Goal: Task Accomplishment & Management: Use online tool/utility

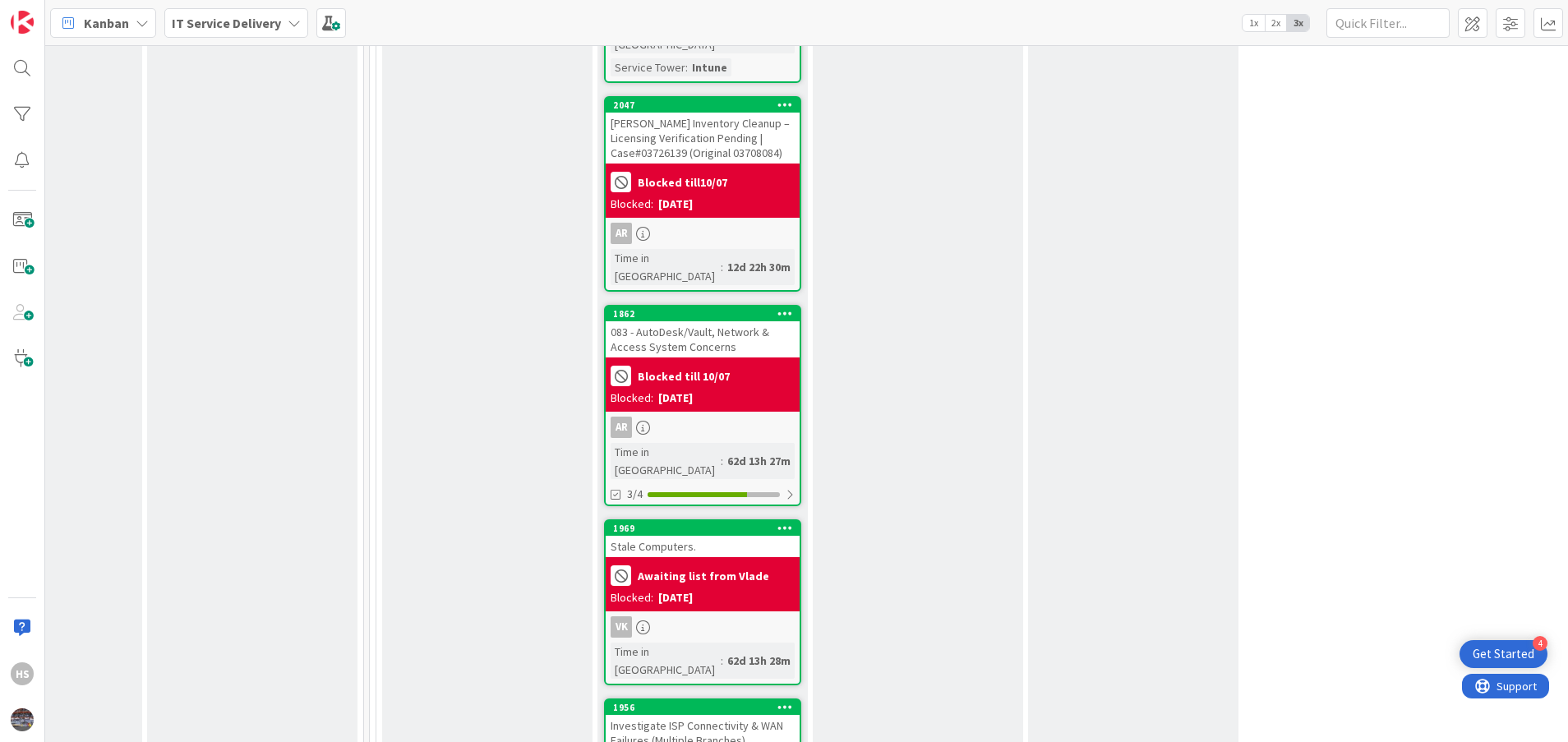
scroll to position [2988, 771]
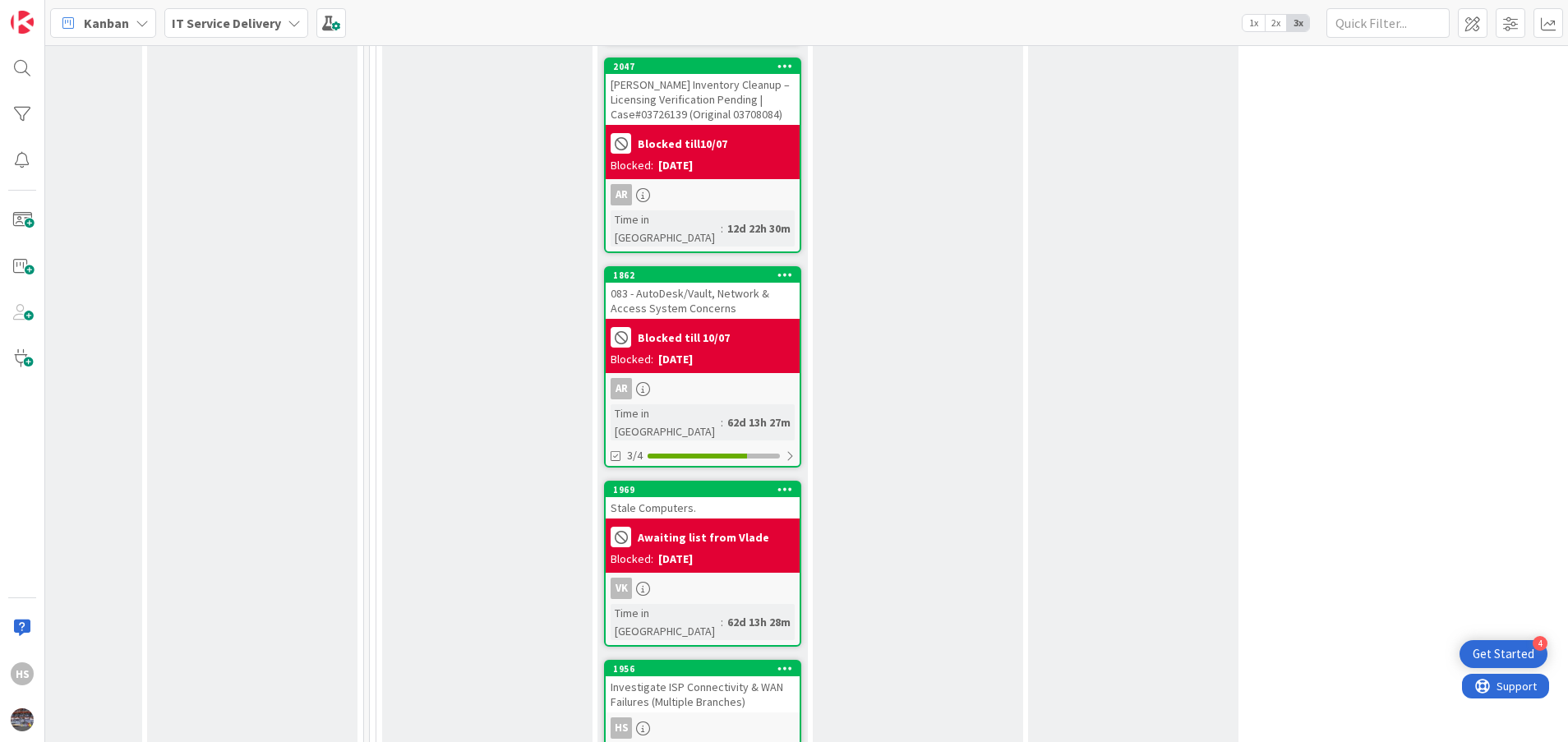
click at [737, 677] on div "Investigate ISP Connectivity & WAN Failures (Multiple Branches)" at bounding box center [702, 694] width 194 height 36
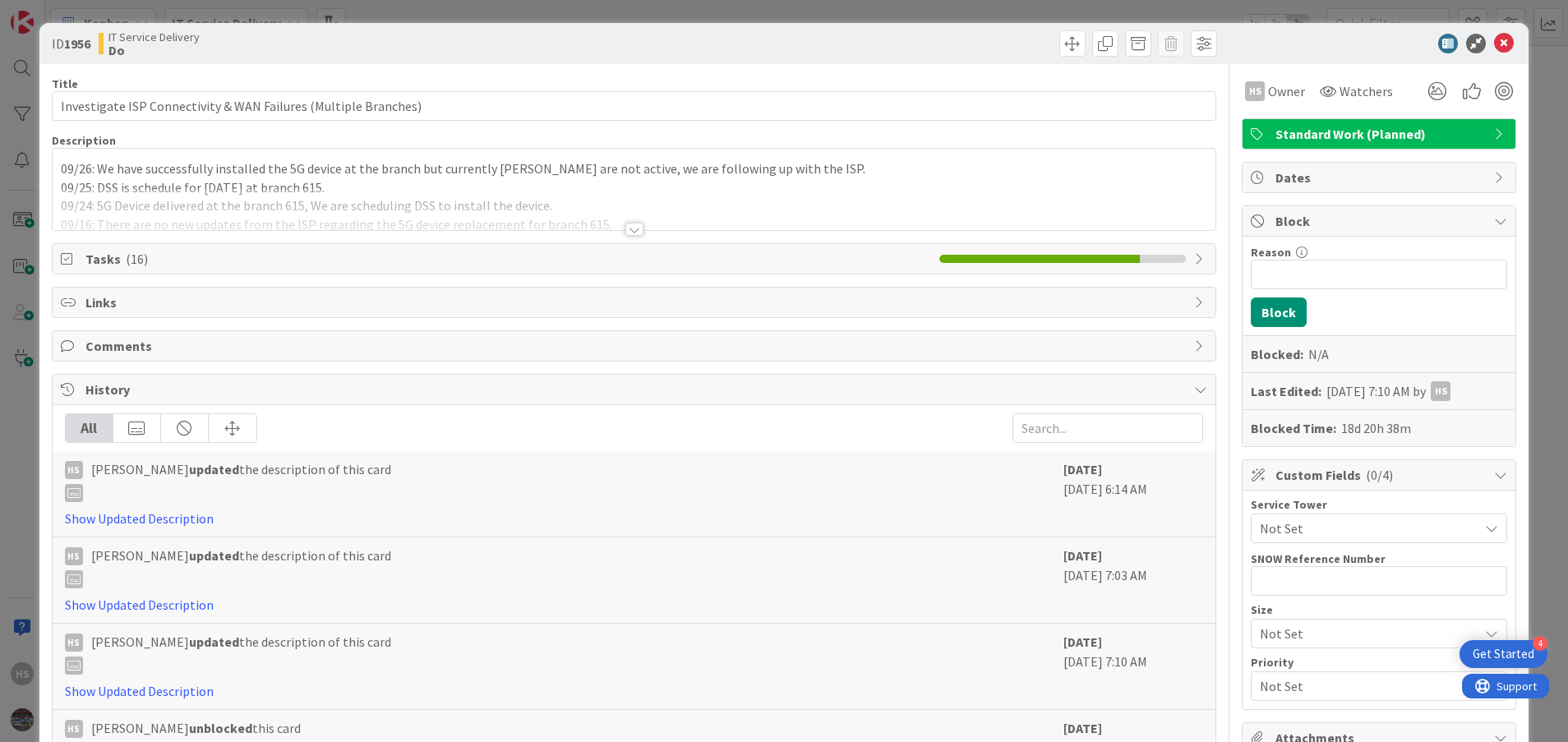
click at [629, 229] on div at bounding box center [634, 229] width 18 height 13
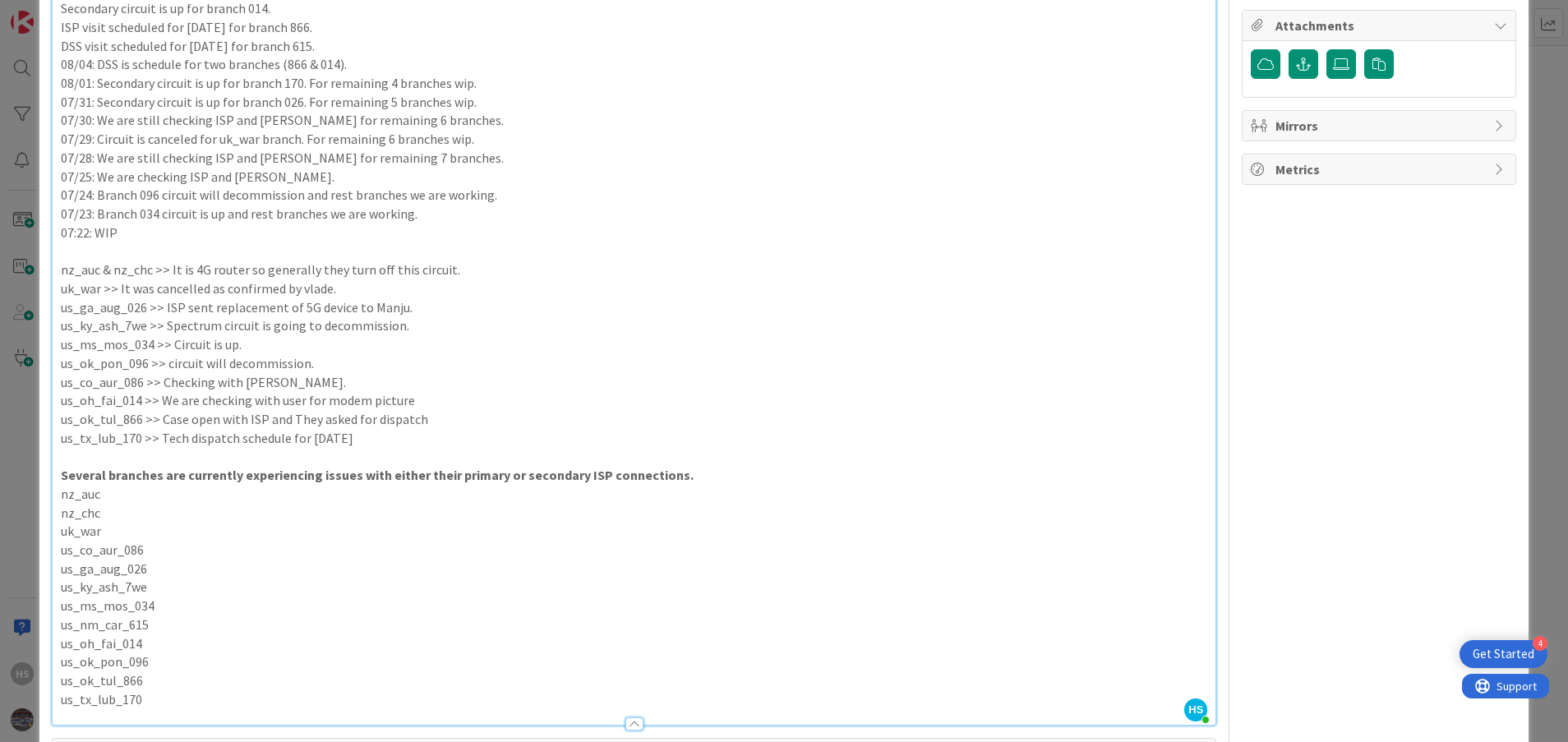
scroll to position [693, 0]
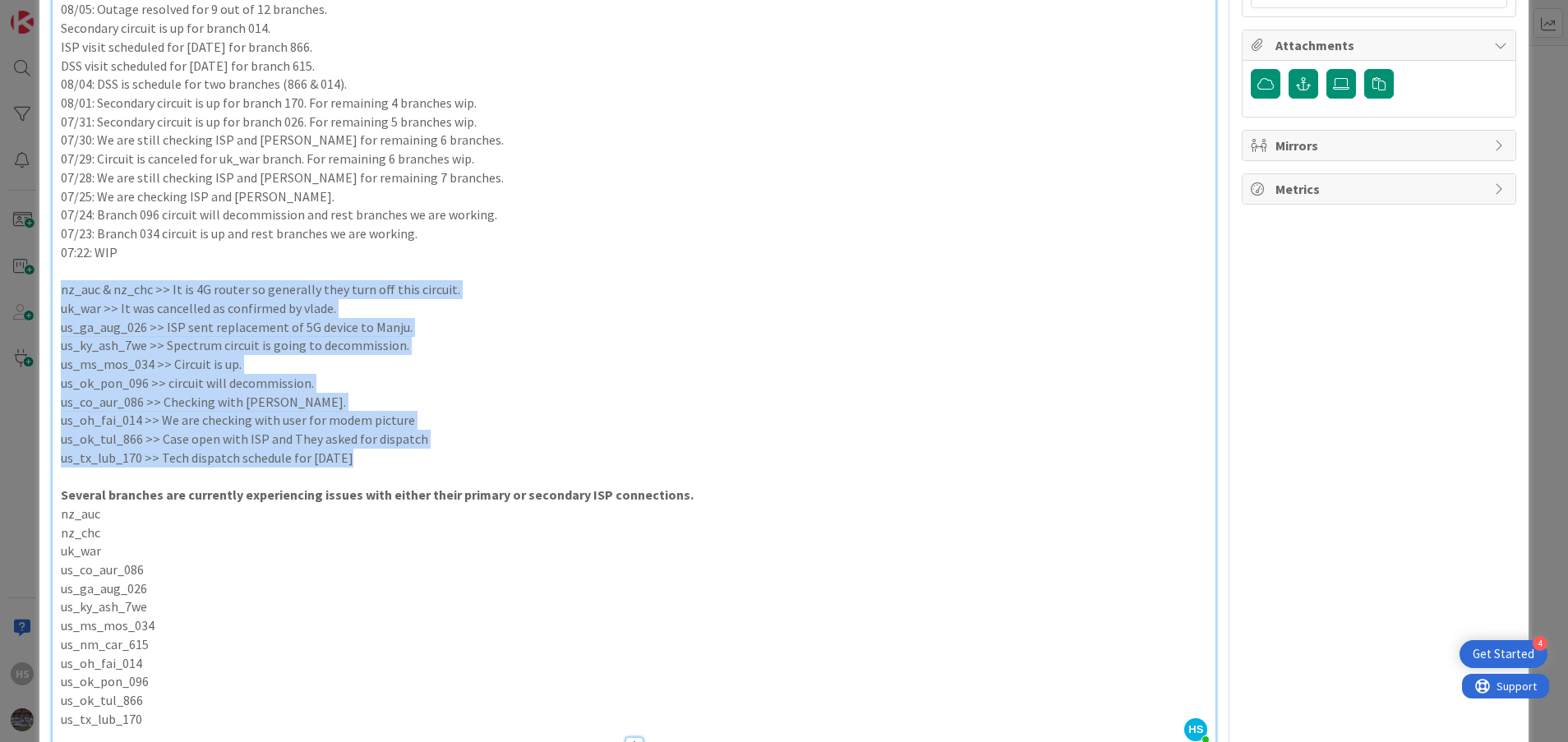
drag, startPoint x: 353, startPoint y: 453, endPoint x: 58, endPoint y: 284, distance: 340.0
click at [58, 284] on div "09/26: We have successfully installed the 5G device at the branch but currently…" at bounding box center [634, 119] width 1164 height 1252
copy div "nz_auc & nz_chc >> It is 4G router so generally they turn off this circuit. uk_…"
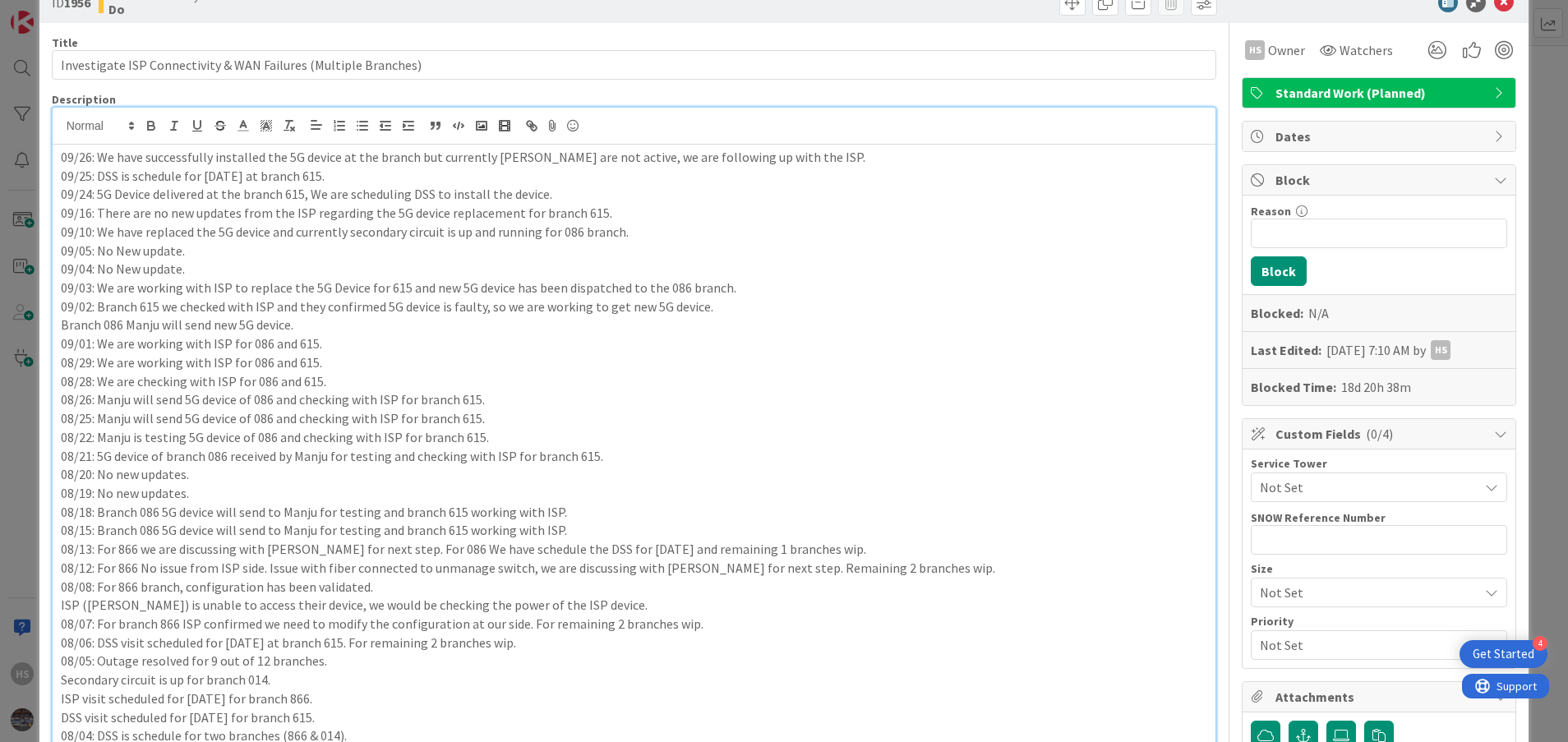
scroll to position [26, 0]
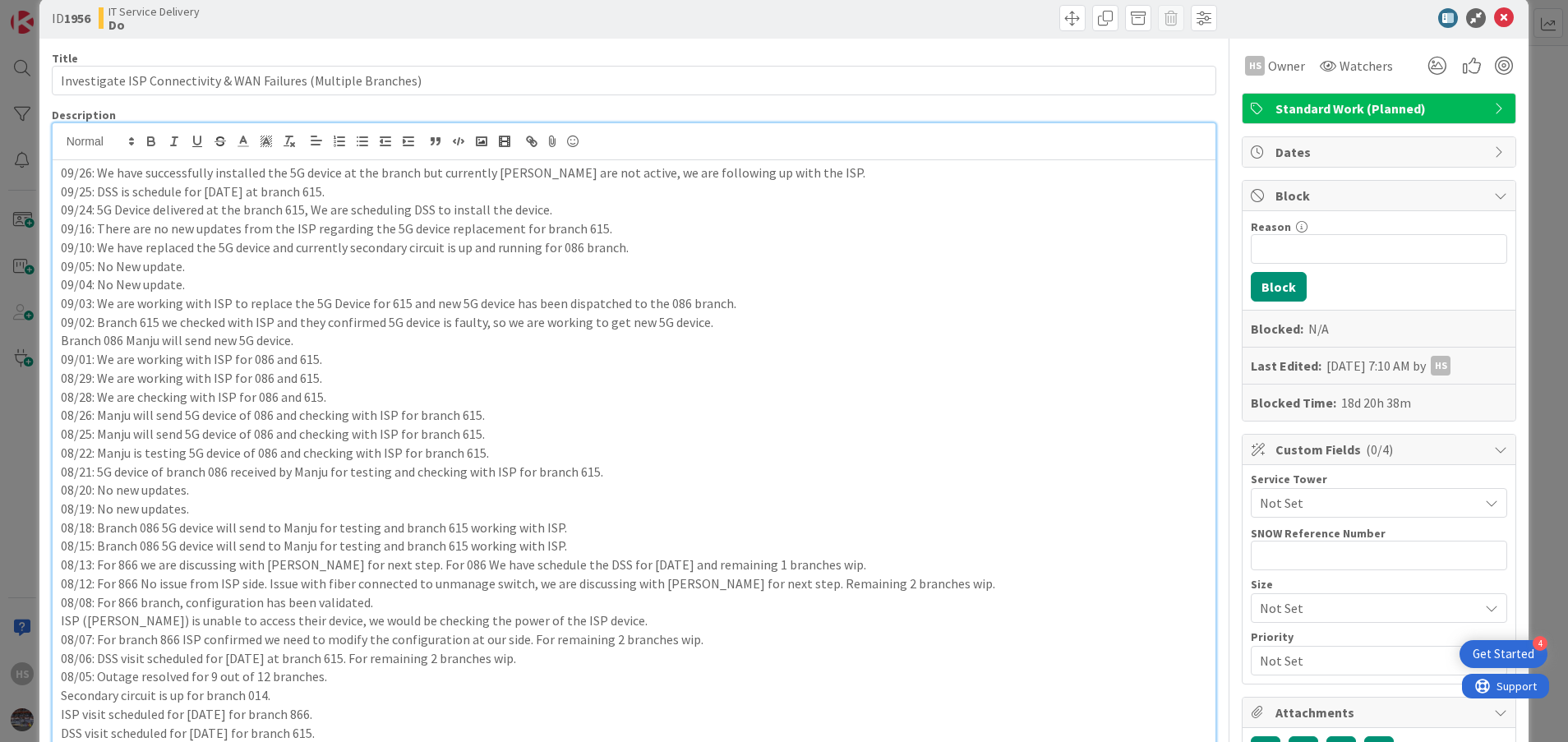
click at [64, 167] on p "09/26: We have successfully installed the 5G device at the branch but currently…" at bounding box center [634, 173] width 1147 height 19
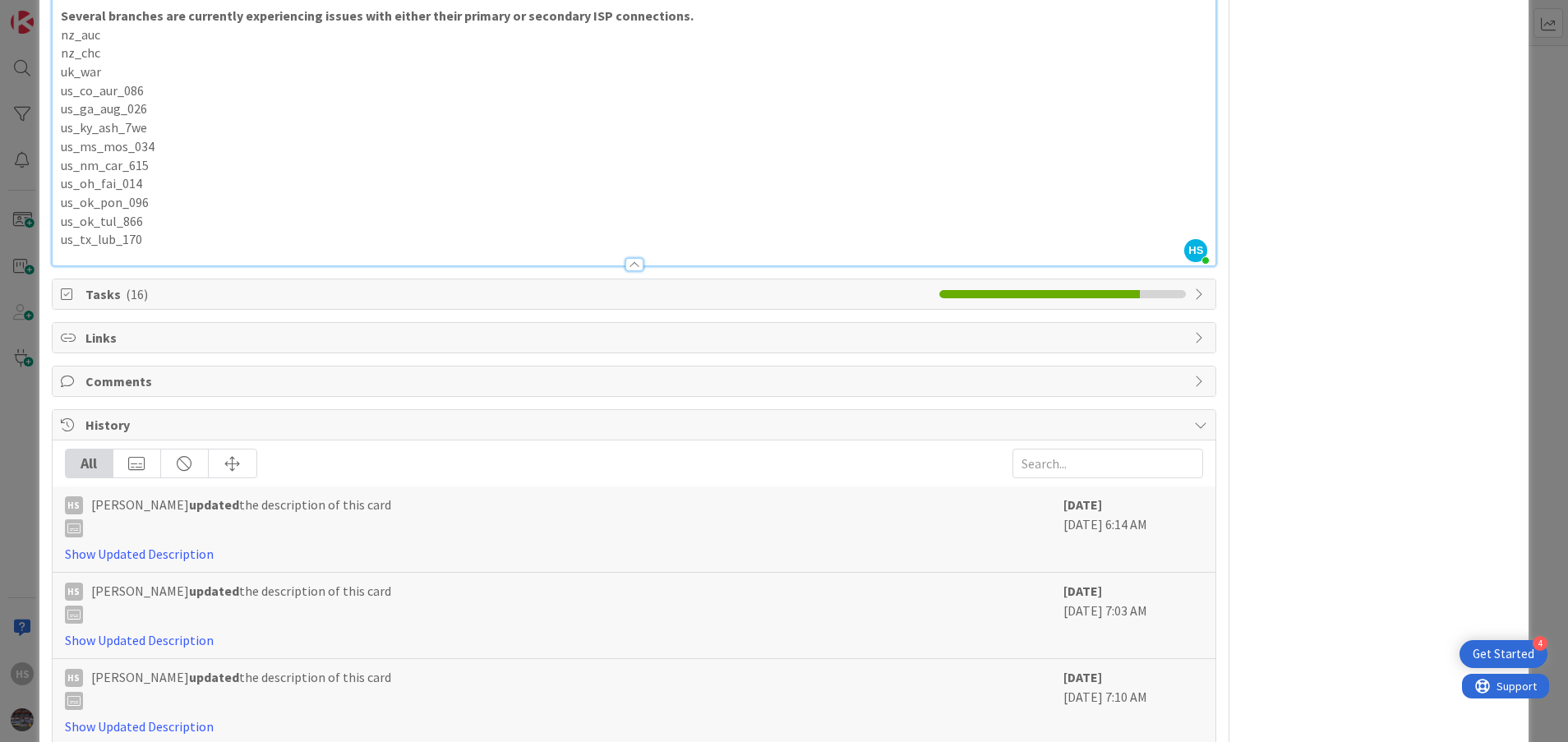
scroll to position [1163, 0]
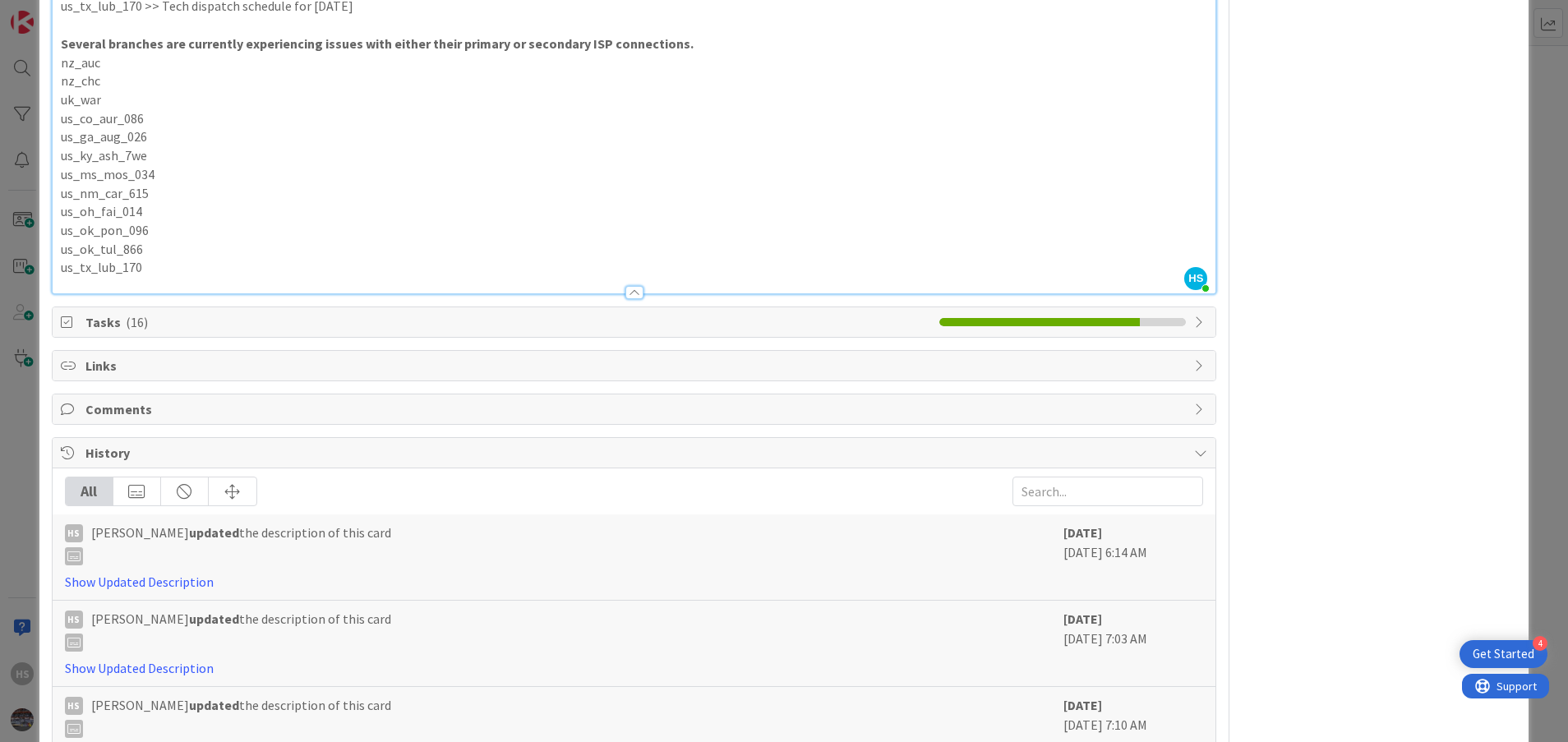
click at [581, 317] on span "Tasks ( 16 )" at bounding box center [508, 322] width 846 height 19
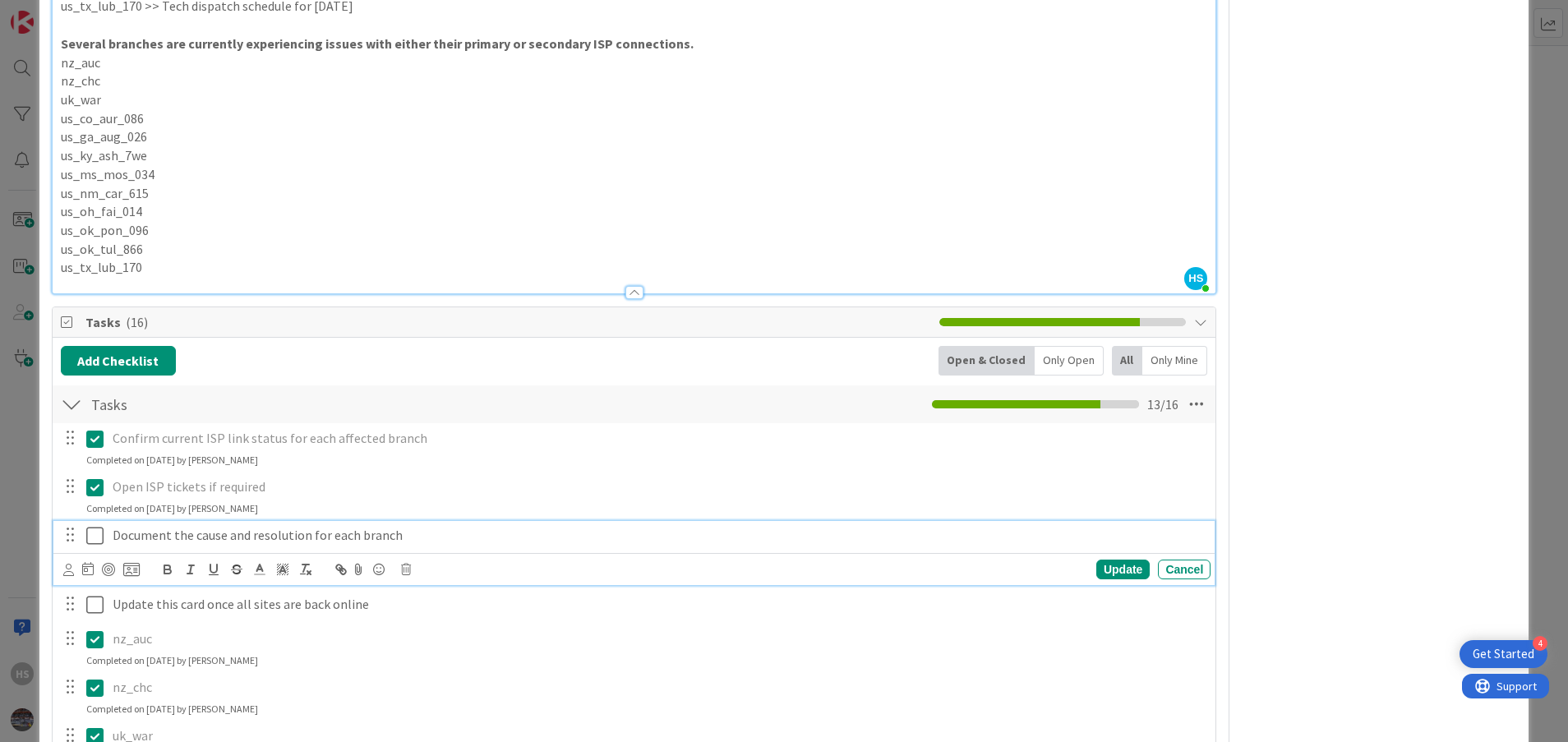
click at [95, 539] on icon at bounding box center [95, 535] width 17 height 19
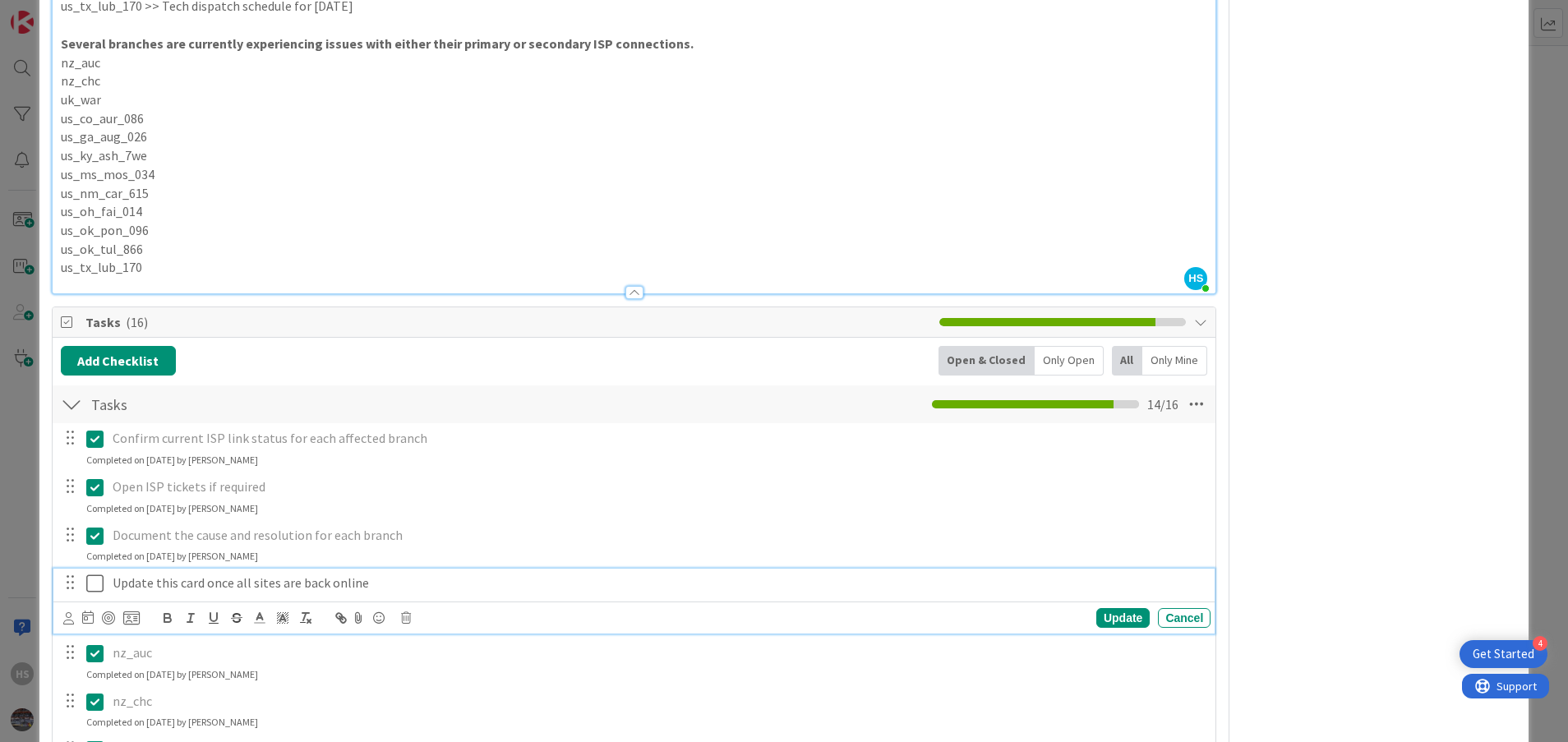
click at [97, 584] on icon at bounding box center [95, 583] width 17 height 19
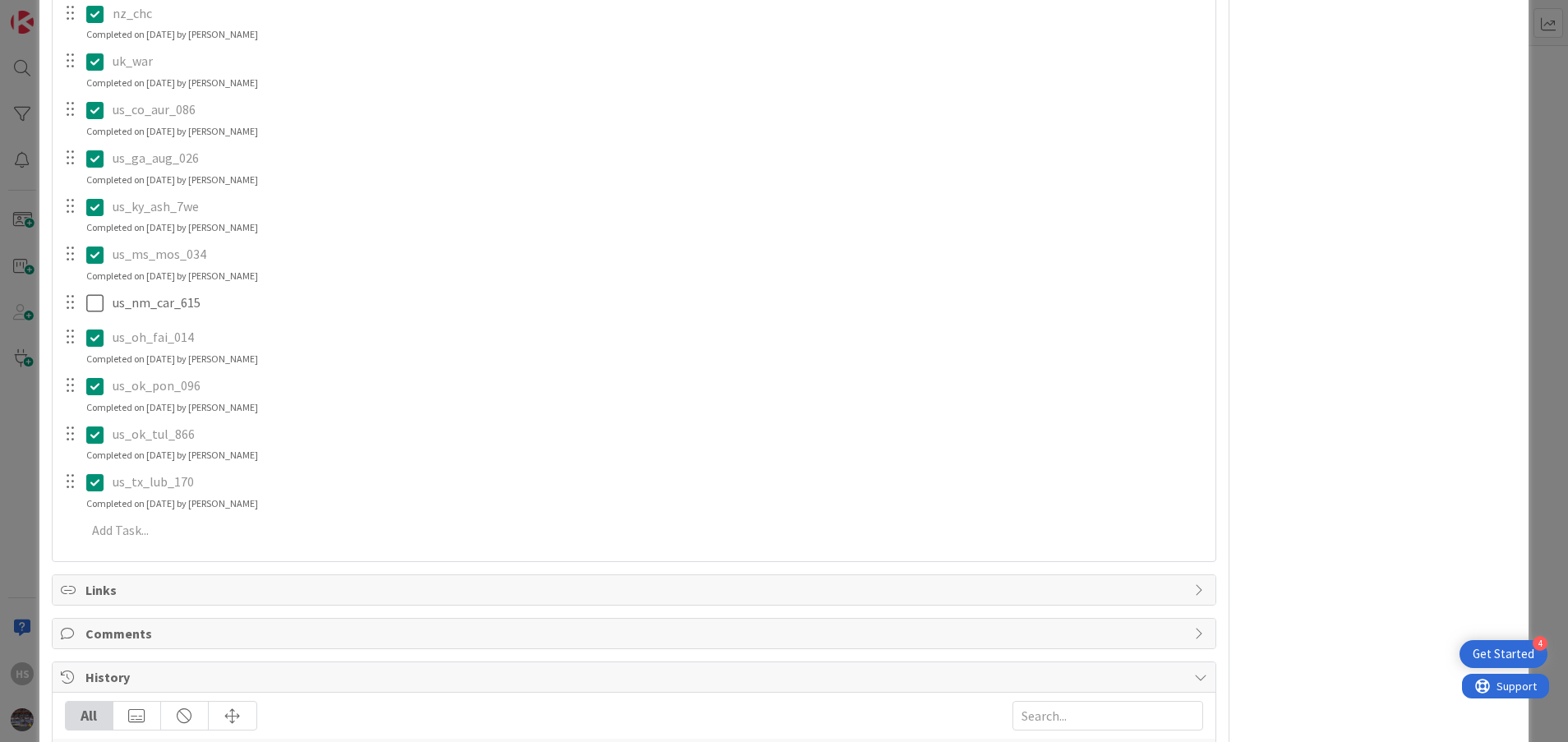
scroll to position [1841, 0]
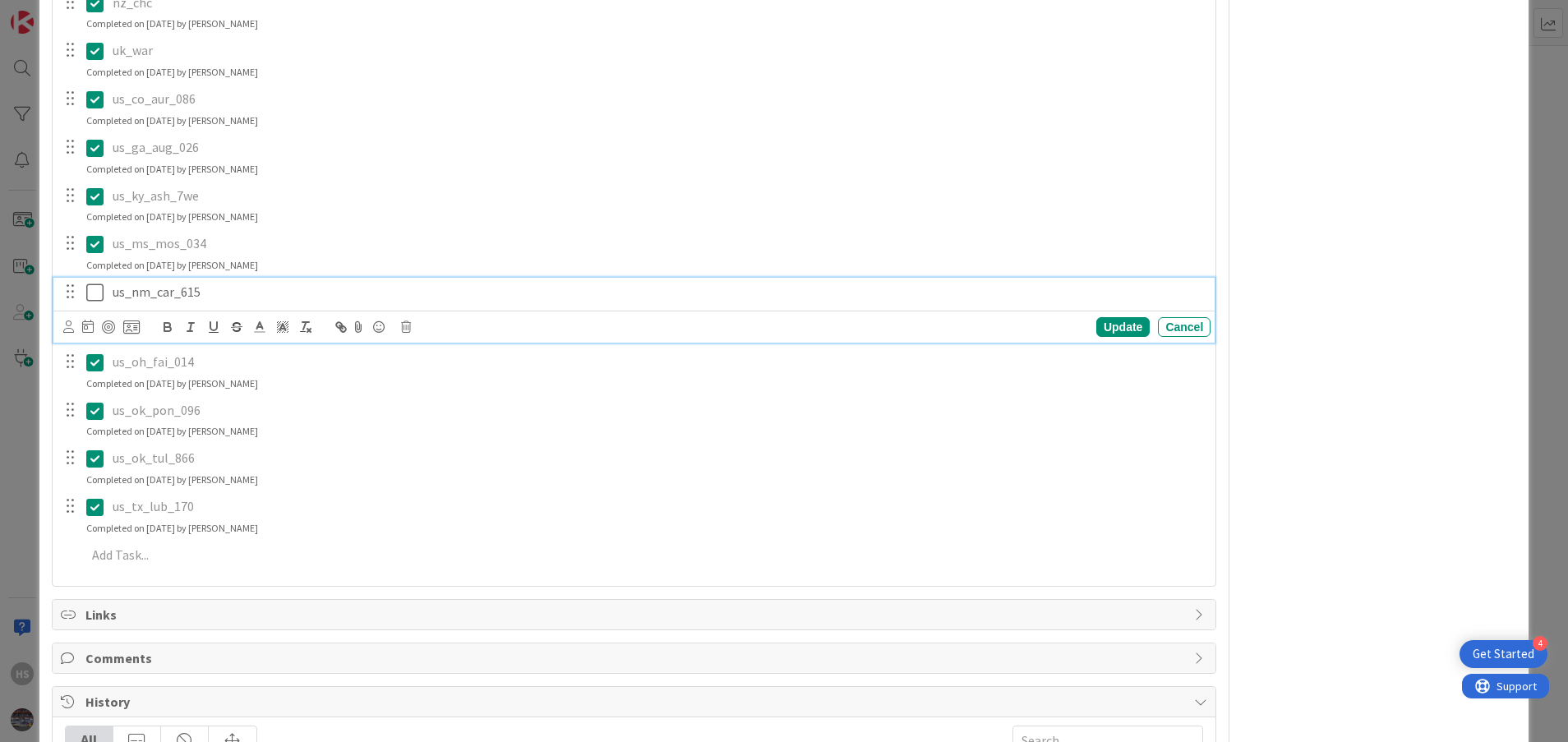
click at [89, 286] on icon at bounding box center [95, 292] width 17 height 19
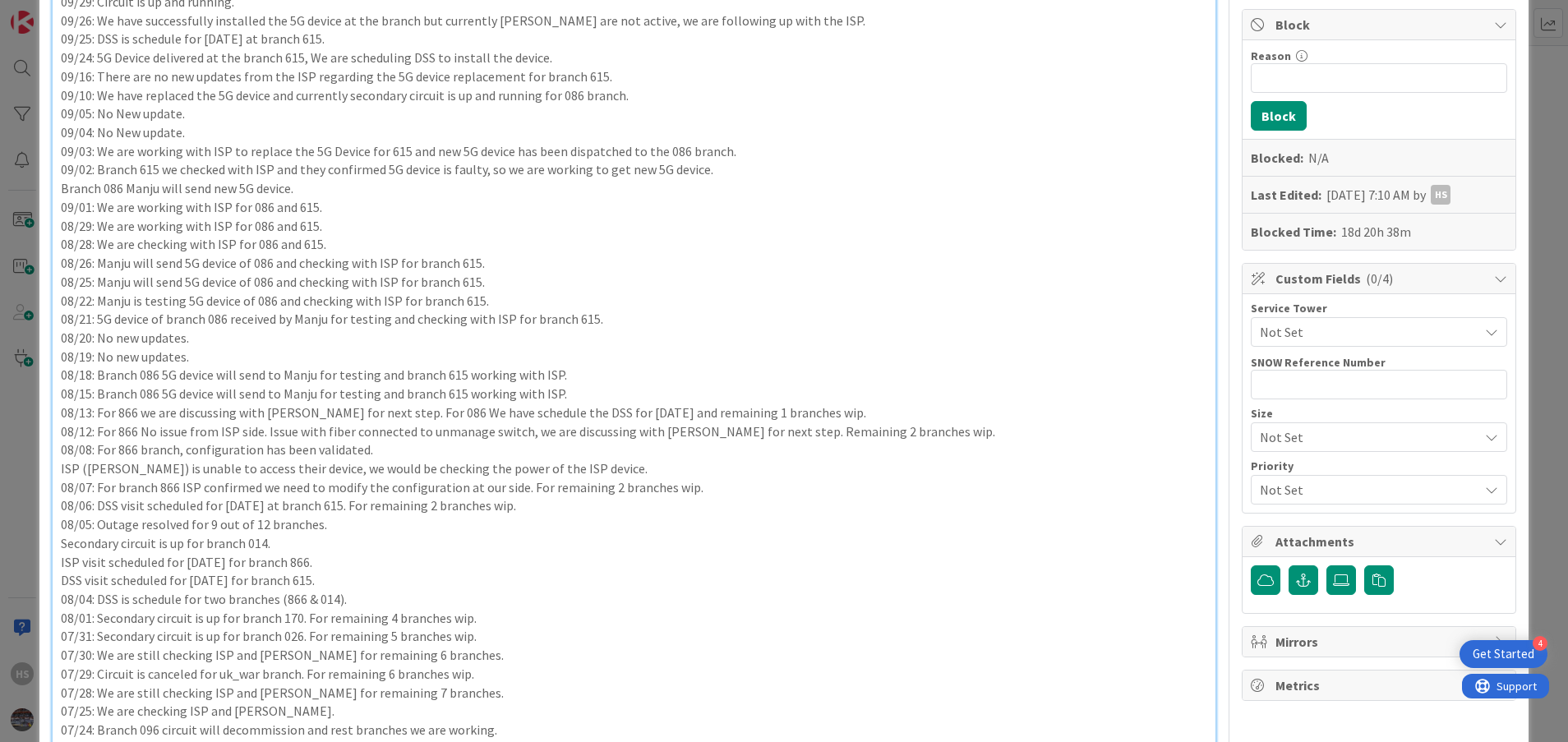
scroll to position [0, 0]
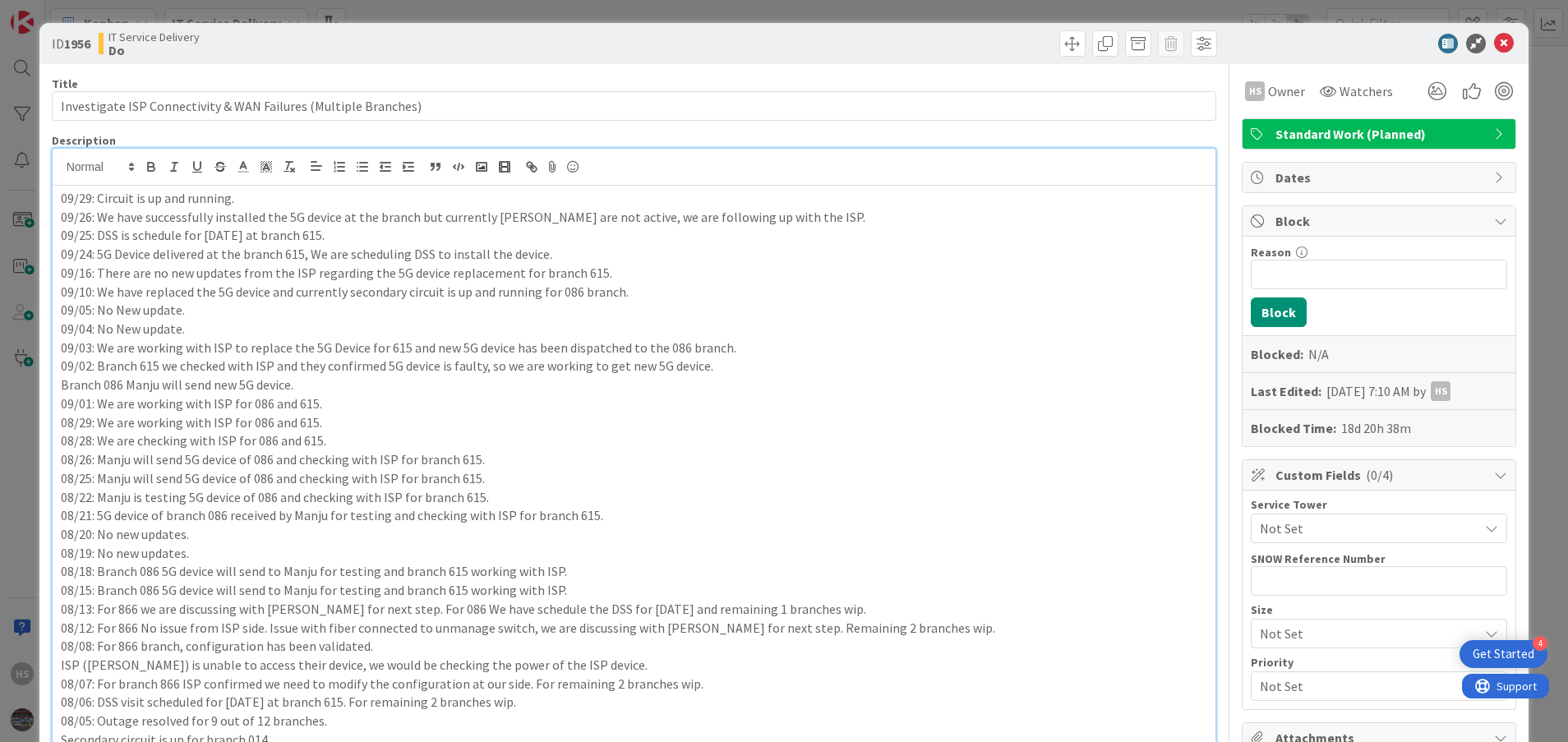
click at [1495, 45] on div at bounding box center [1370, 43] width 290 height 19
click at [1494, 43] on icon at bounding box center [1503, 43] width 19 height 19
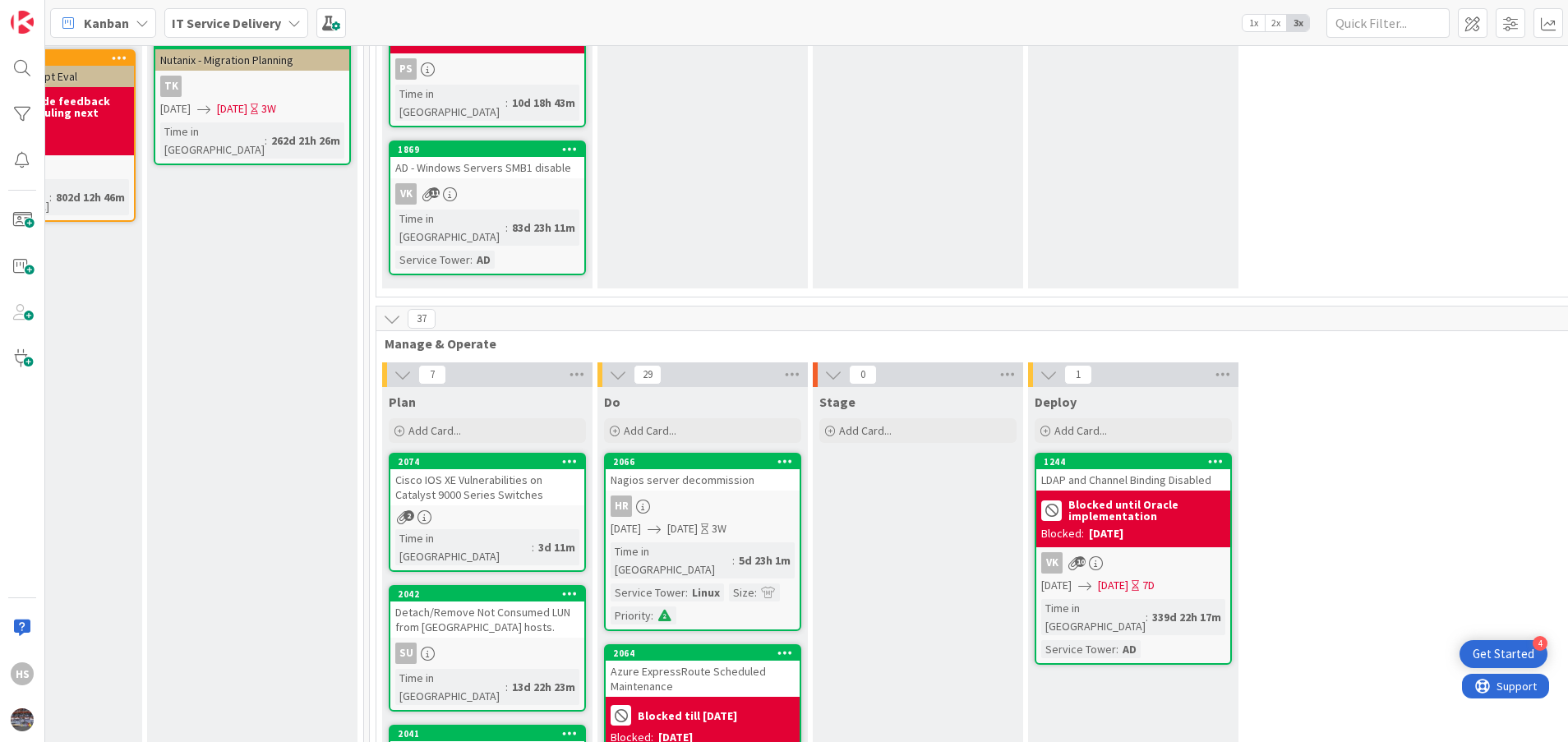
click at [506, 469] on div "Cisco IOS XE Vulnerabilities on Catalyst 9000 Series Switches" at bounding box center [487, 486] width 194 height 36
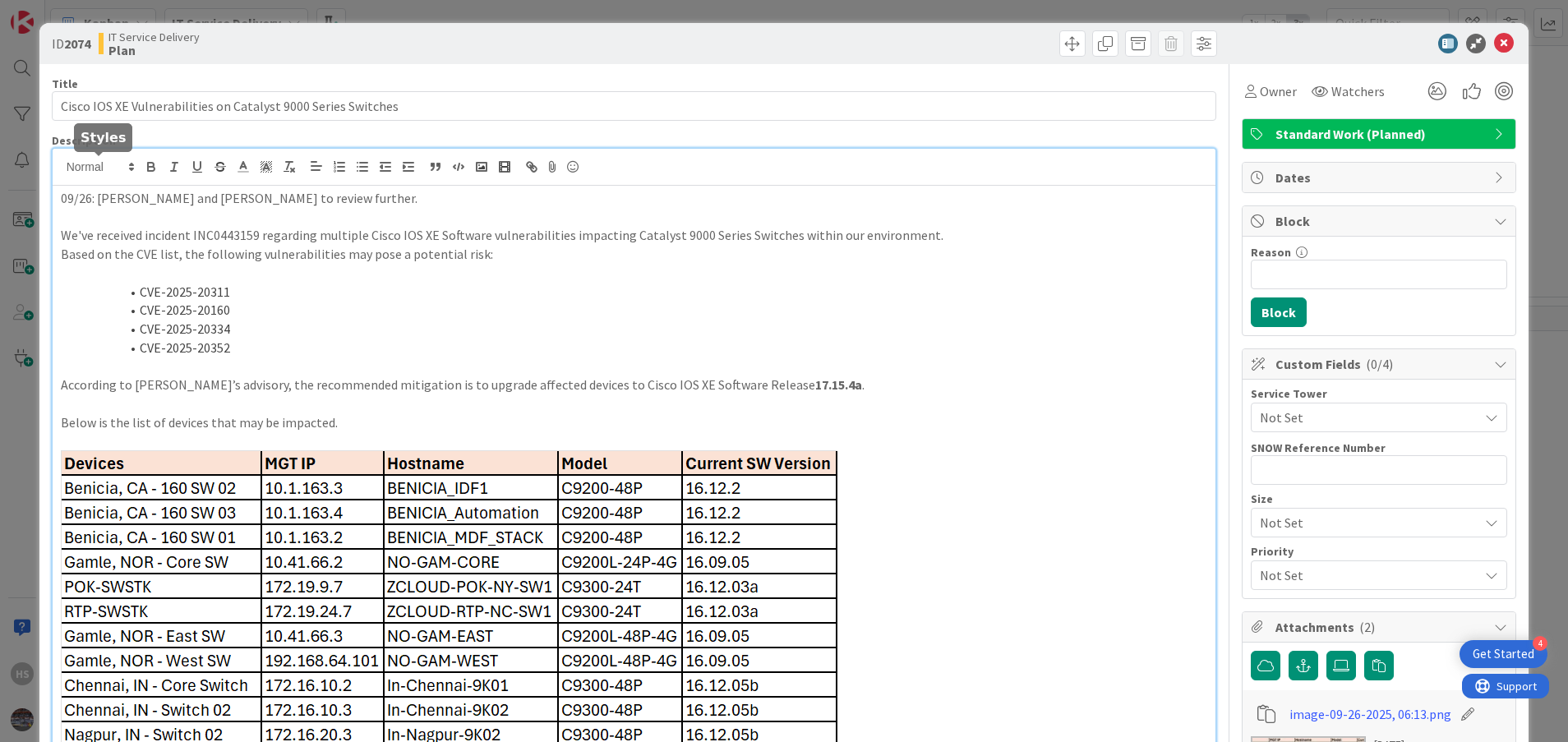
click at [58, 171] on div "09/26: [PERSON_NAME] and [PERSON_NAME] to review further. We've received incide…" at bounding box center [634, 481] width 1164 height 664
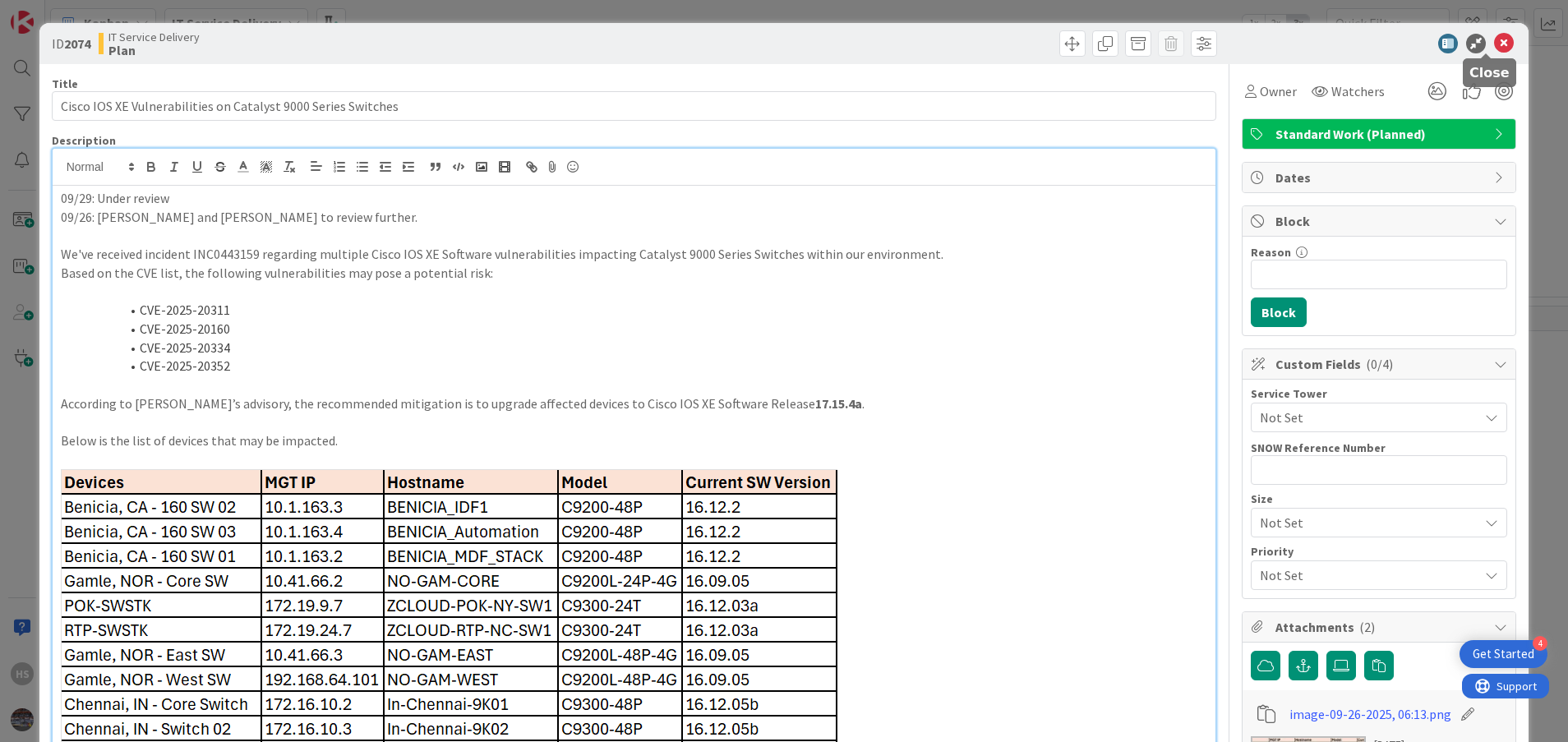
click at [1494, 40] on icon at bounding box center [1503, 43] width 19 height 19
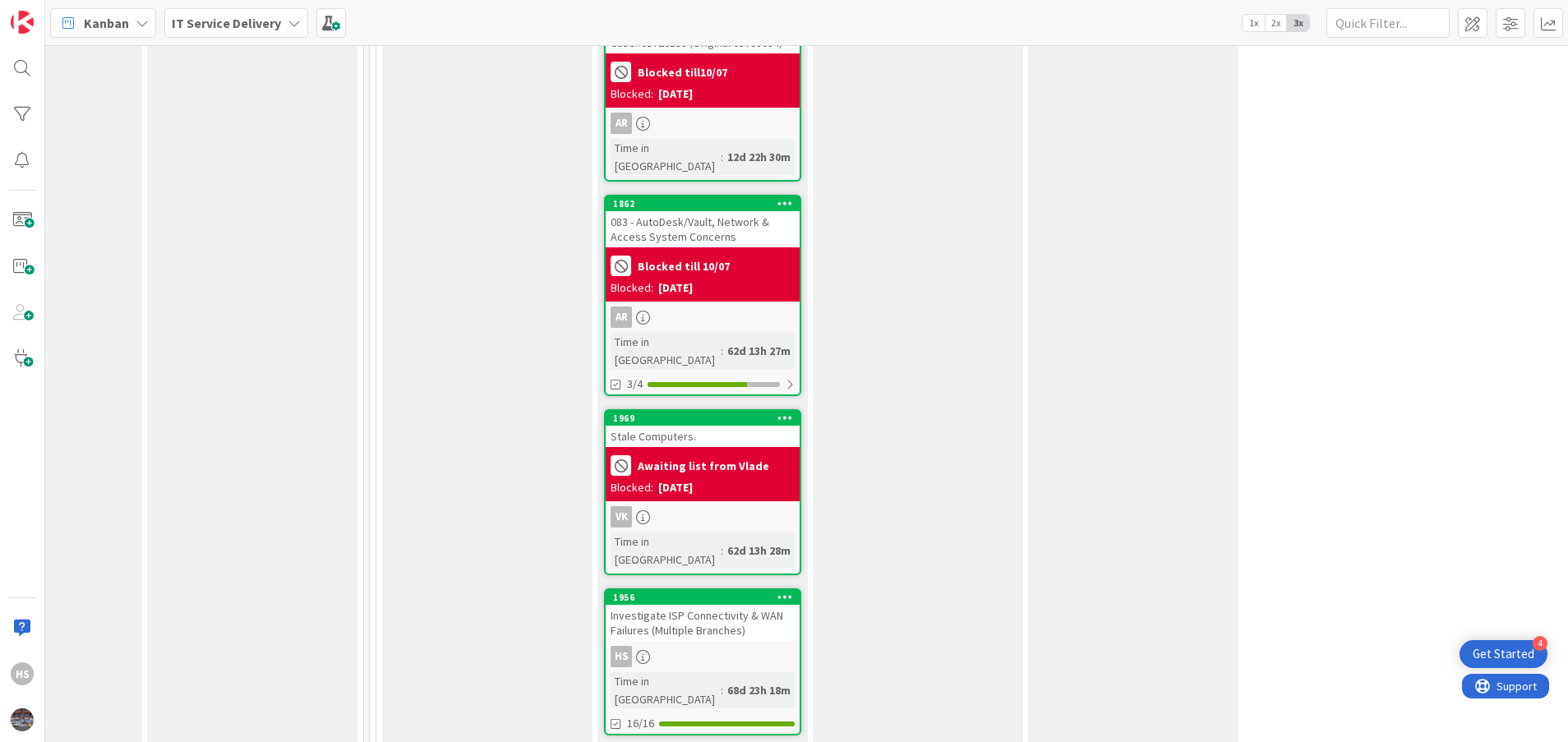
scroll to position [3040, 771]
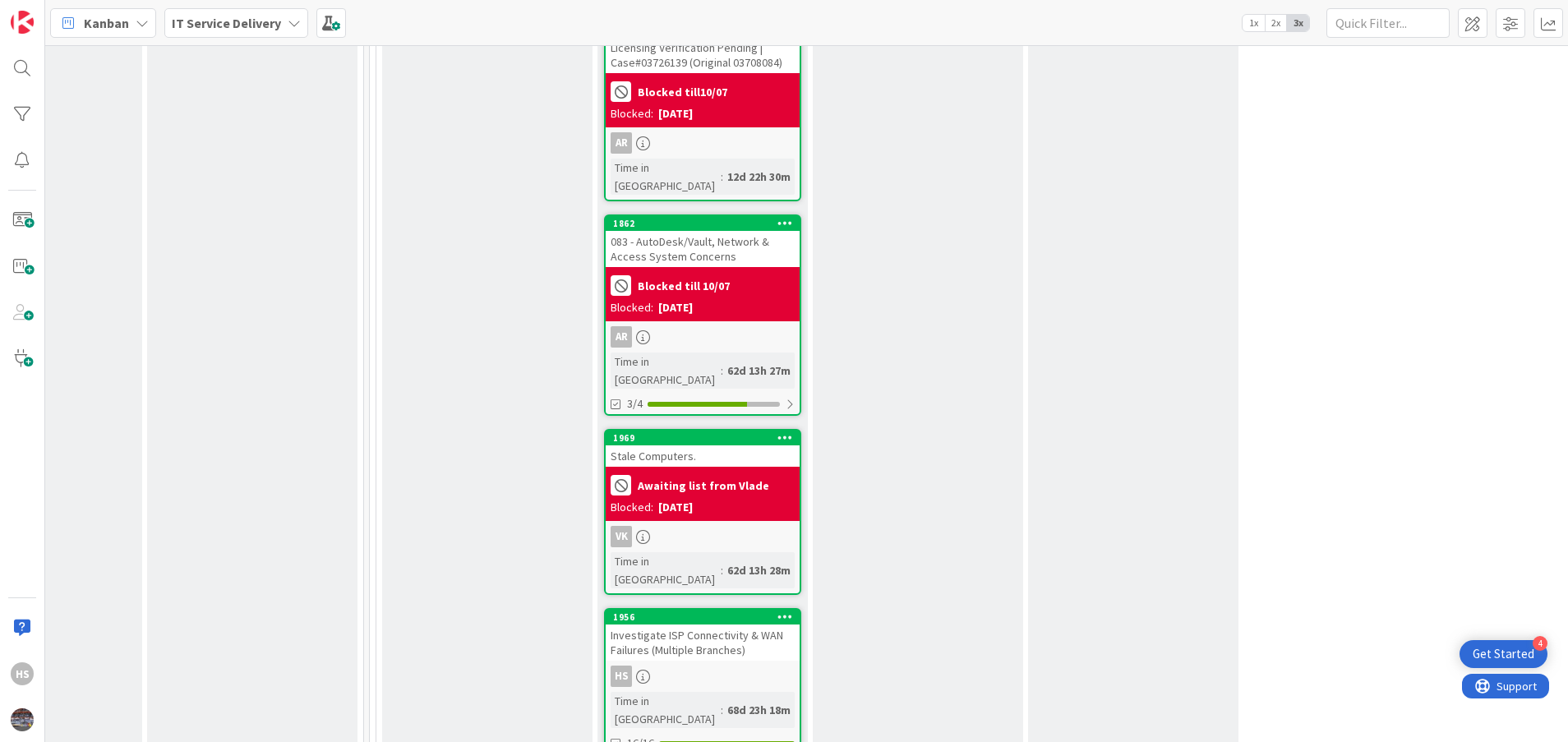
click at [690, 624] on div "Investigate ISP Connectivity & WAN Failures (Multiple Branches)" at bounding box center [702, 642] width 194 height 36
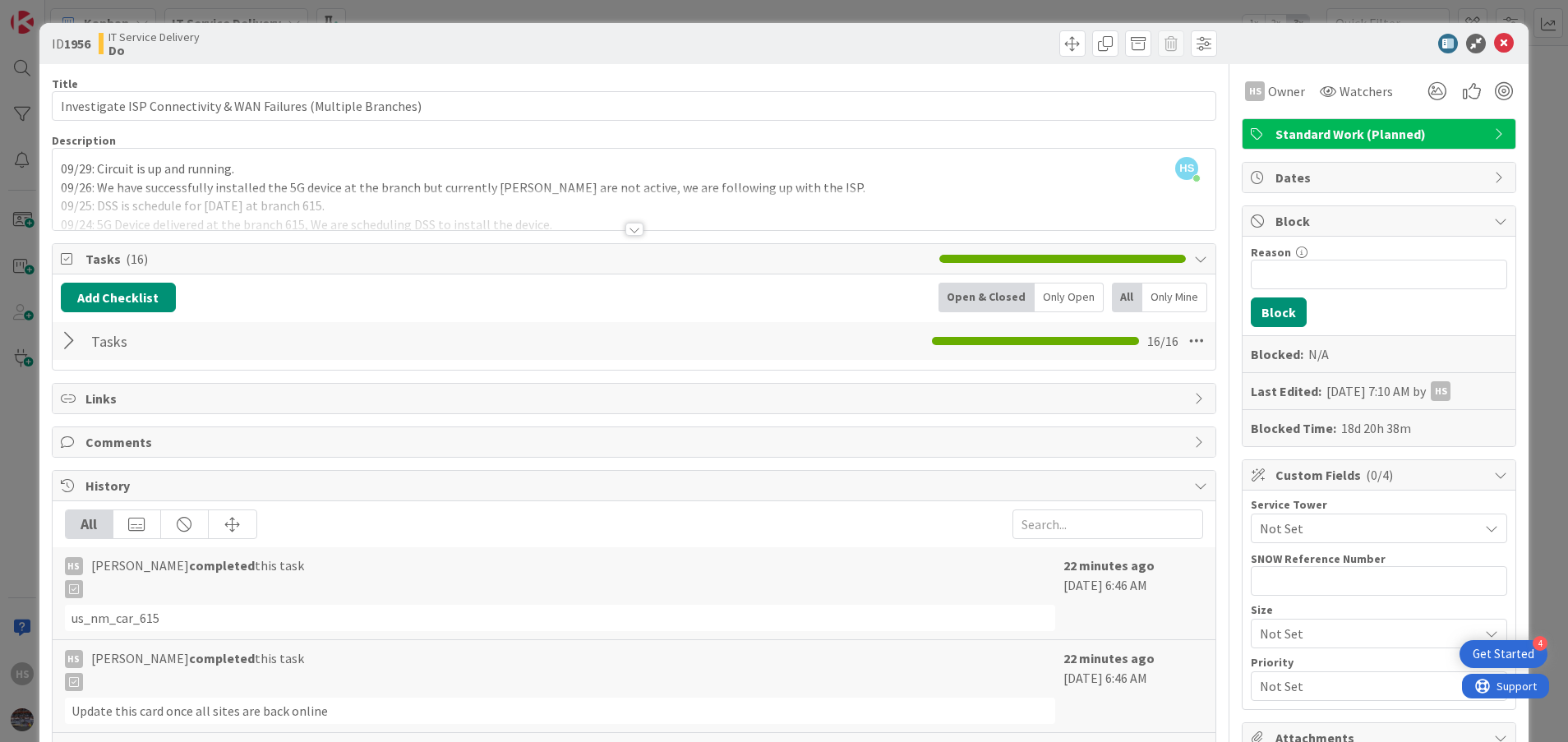
click at [625, 223] on div at bounding box center [634, 229] width 18 height 13
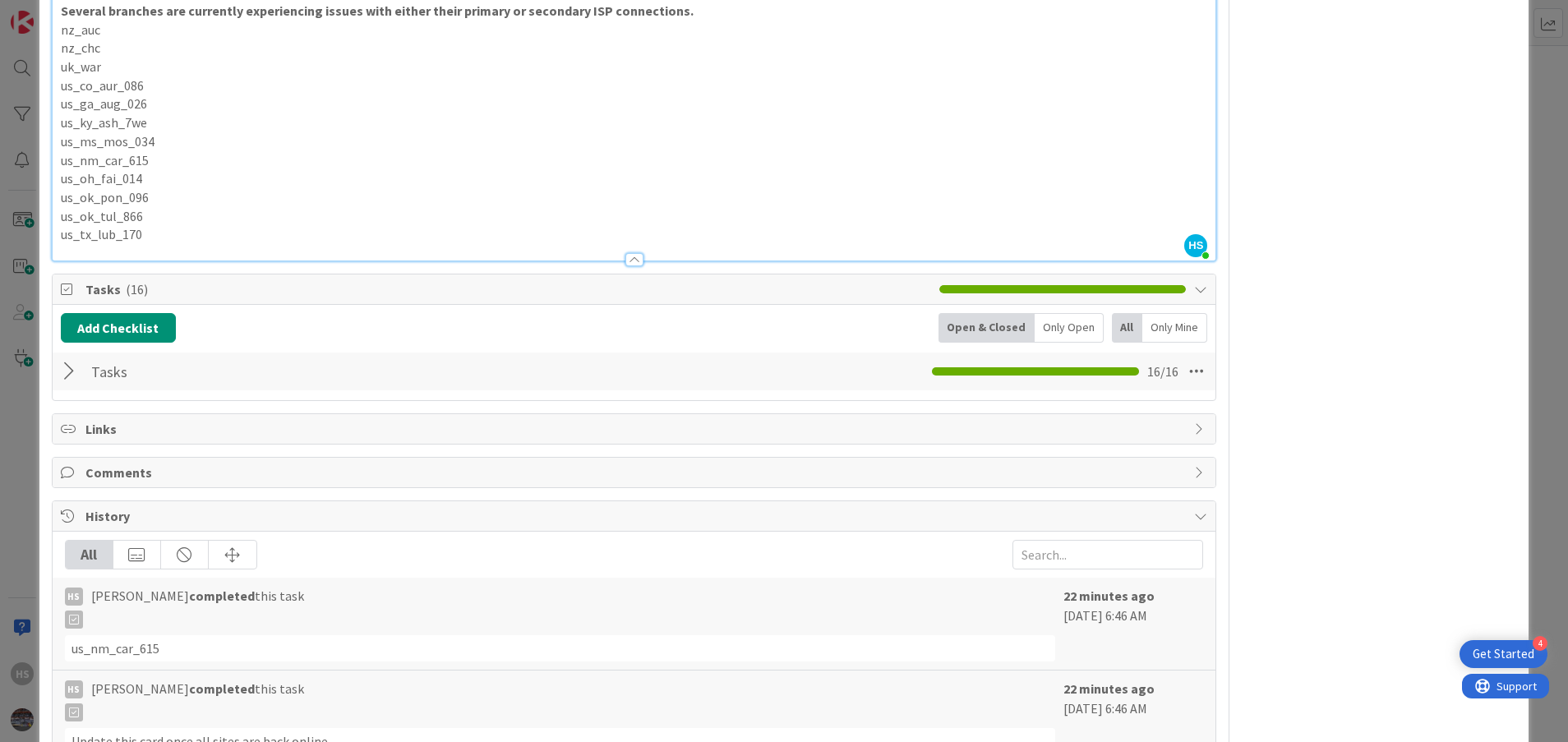
scroll to position [1182, 0]
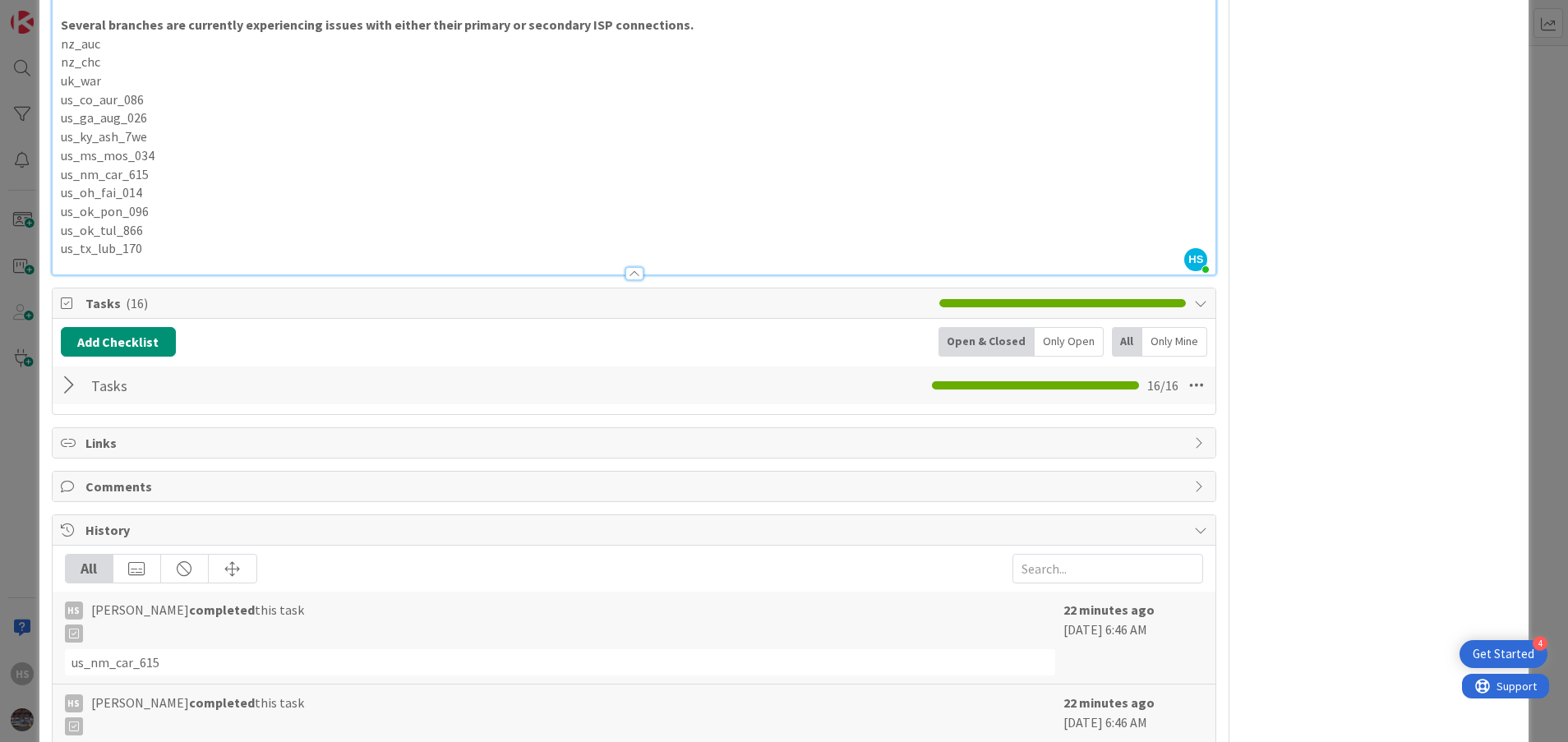
click at [245, 305] on span "Tasks ( 16 )" at bounding box center [508, 303] width 846 height 19
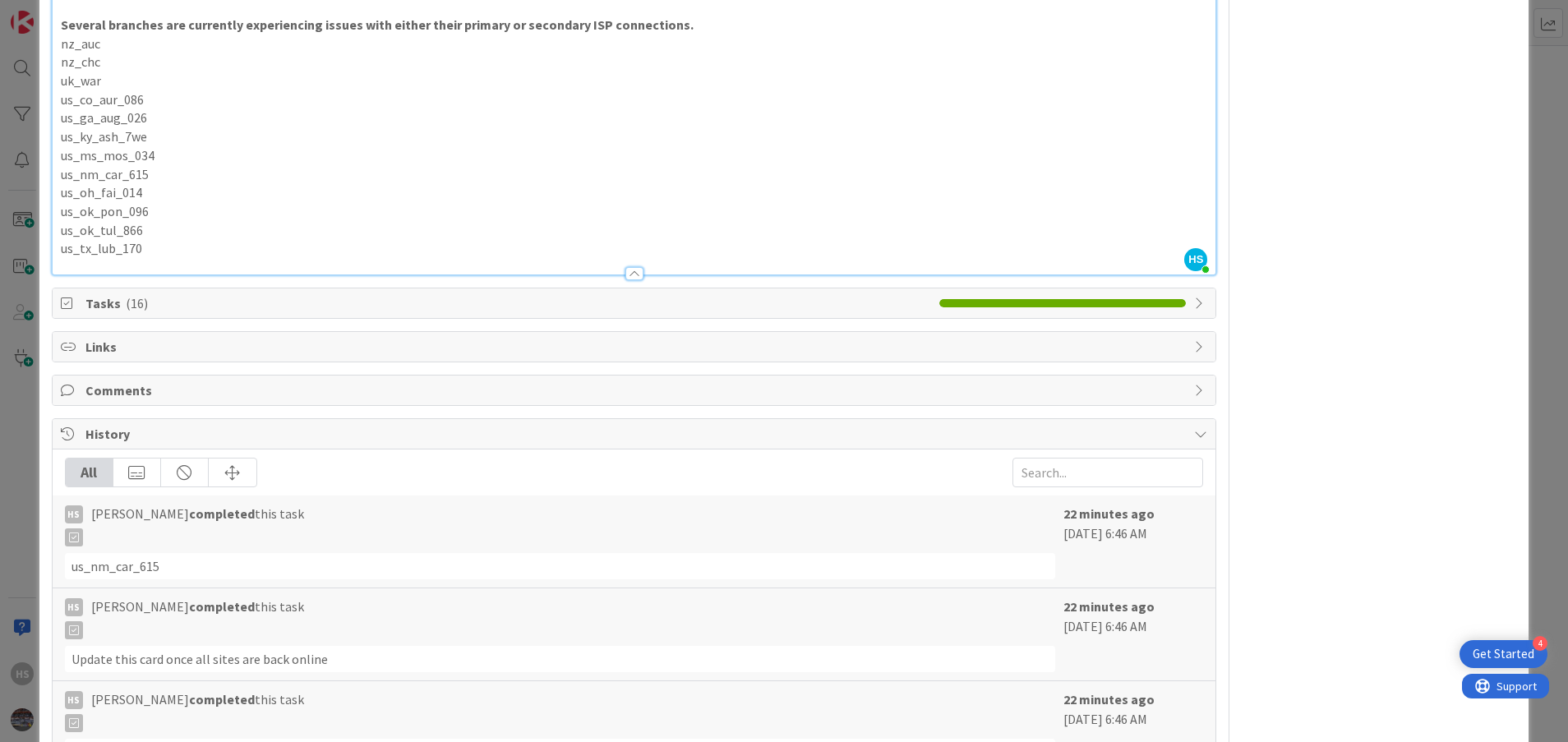
click at [245, 305] on span "Tasks ( 16 )" at bounding box center [508, 303] width 846 height 19
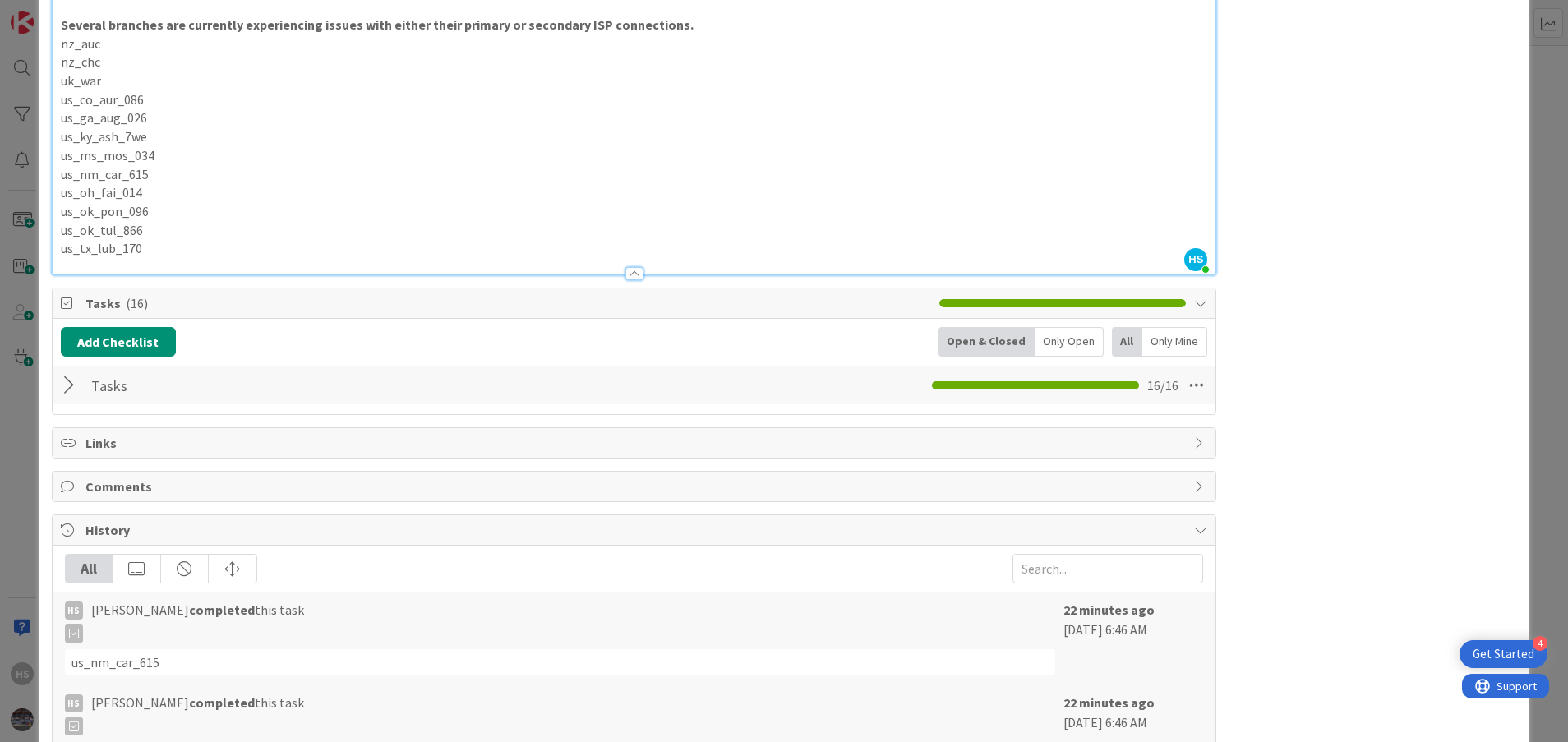
click at [74, 382] on div at bounding box center [71, 385] width 21 height 29
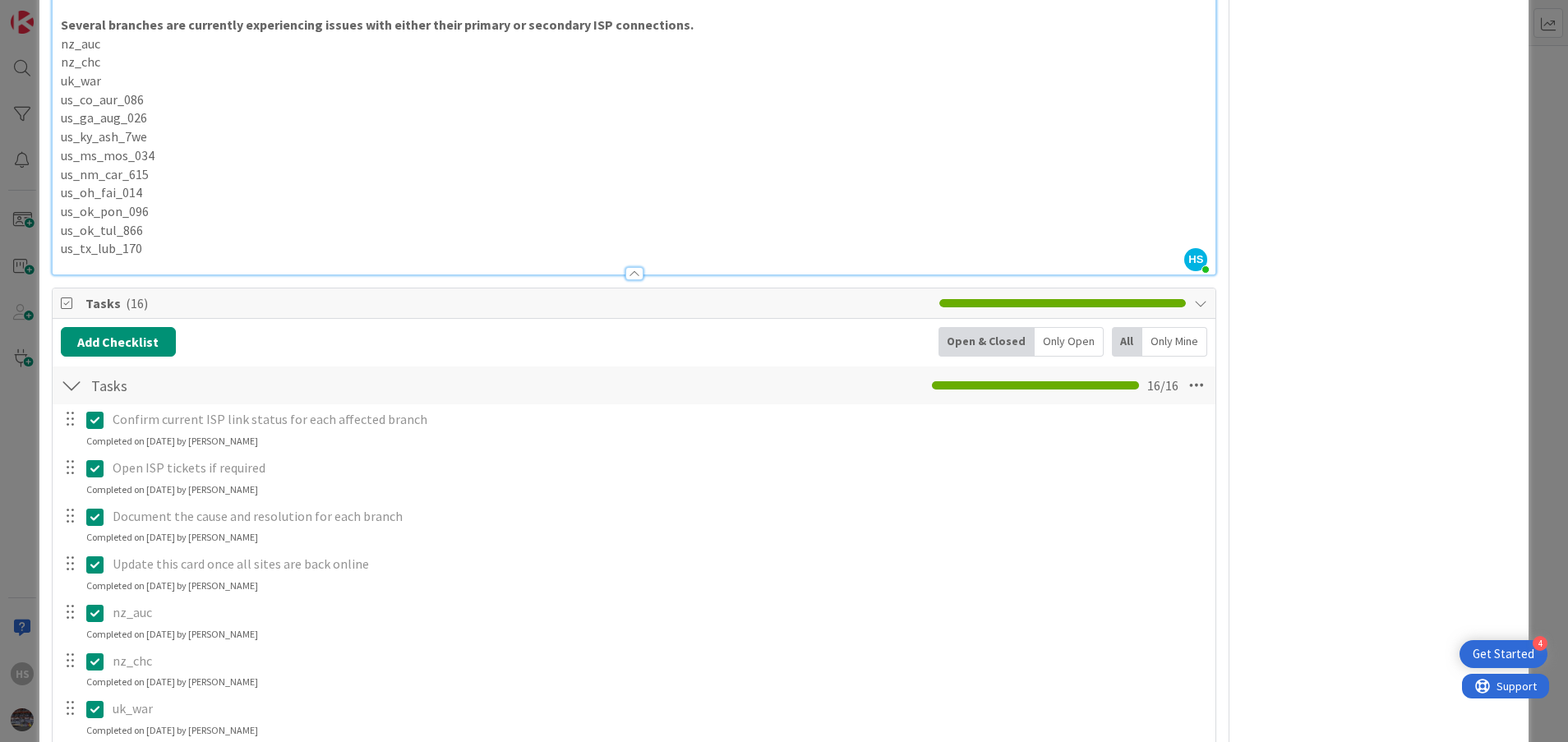
click at [73, 383] on div at bounding box center [71, 385] width 21 height 29
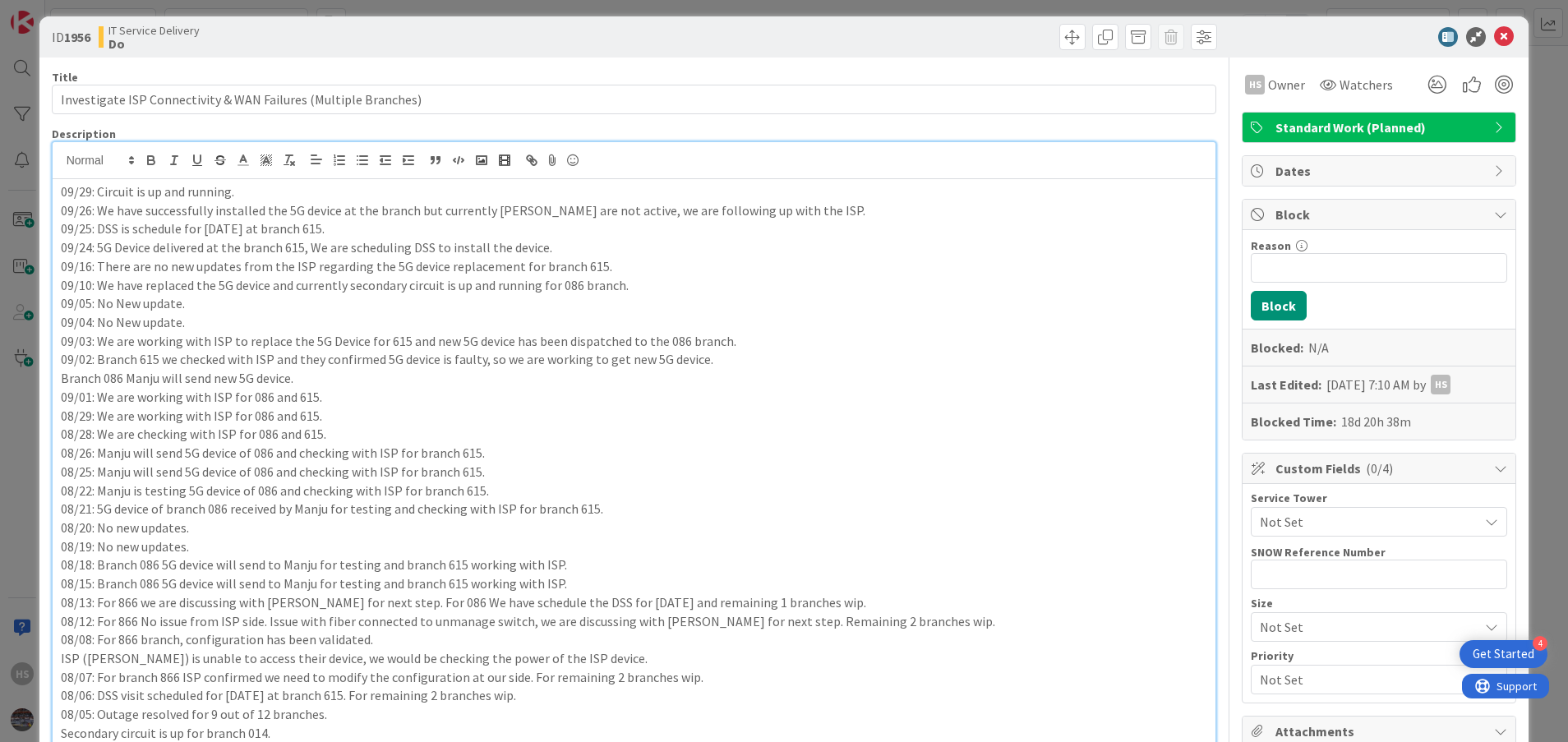
scroll to position [0, 0]
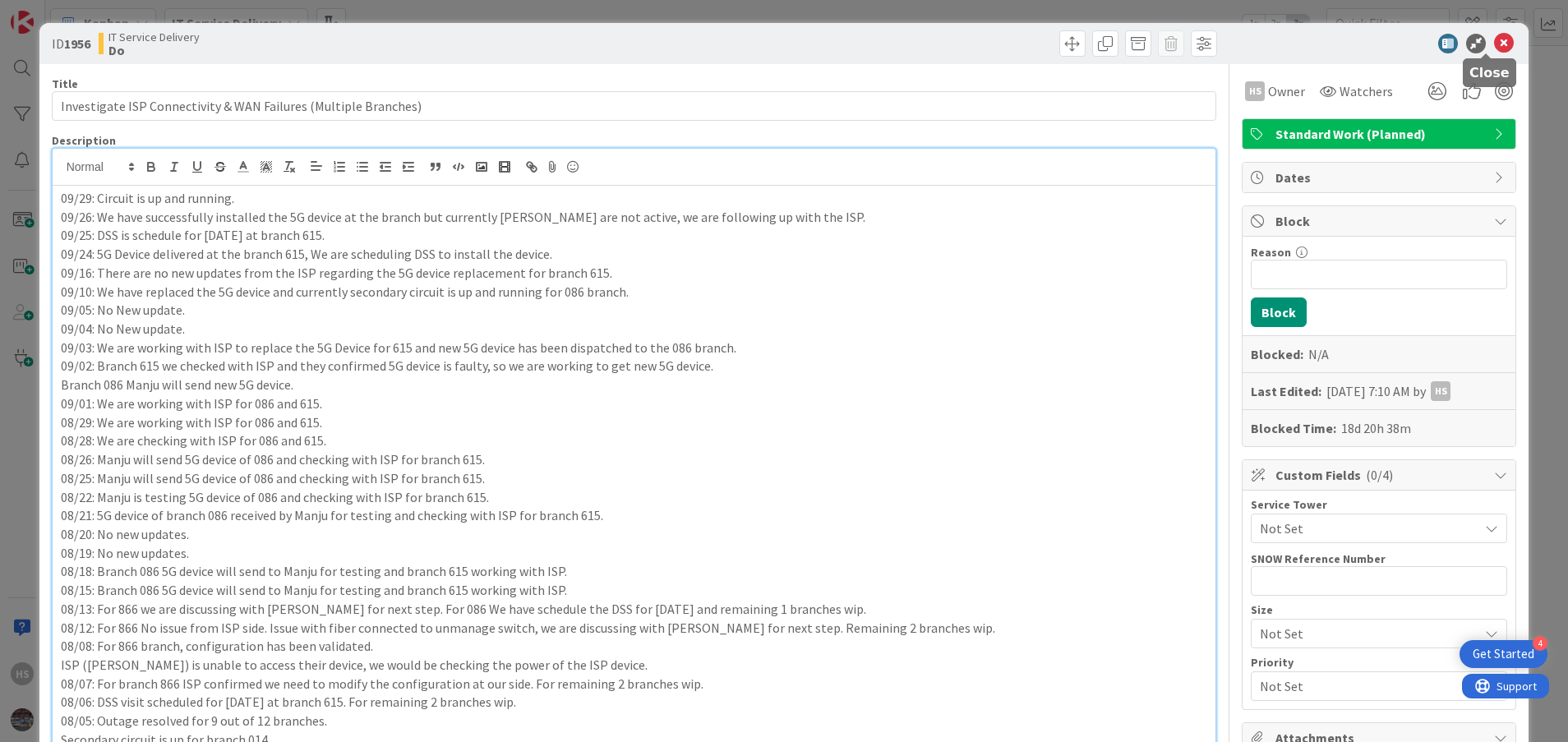
click at [1494, 40] on icon at bounding box center [1503, 43] width 19 height 19
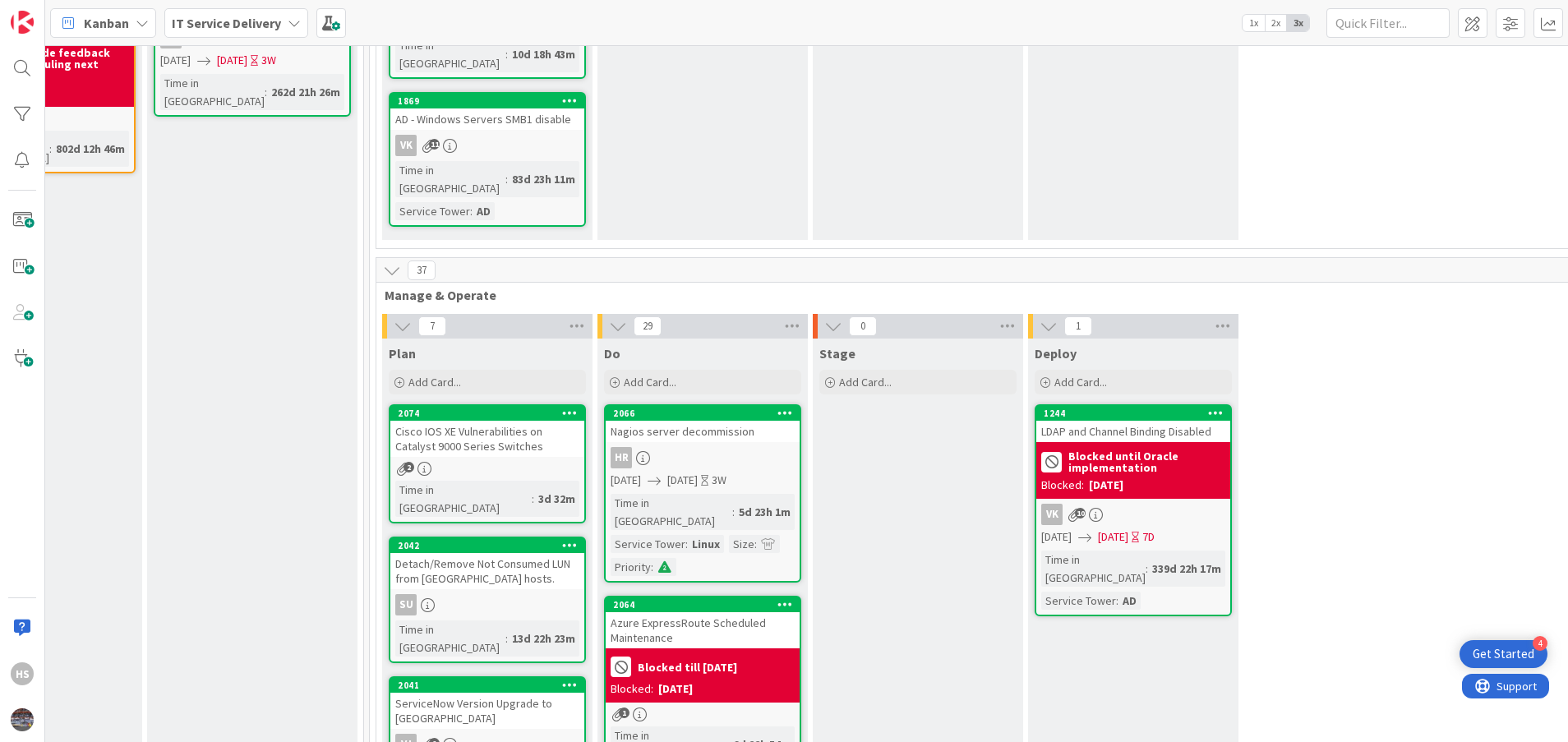
scroll to position [500, 771]
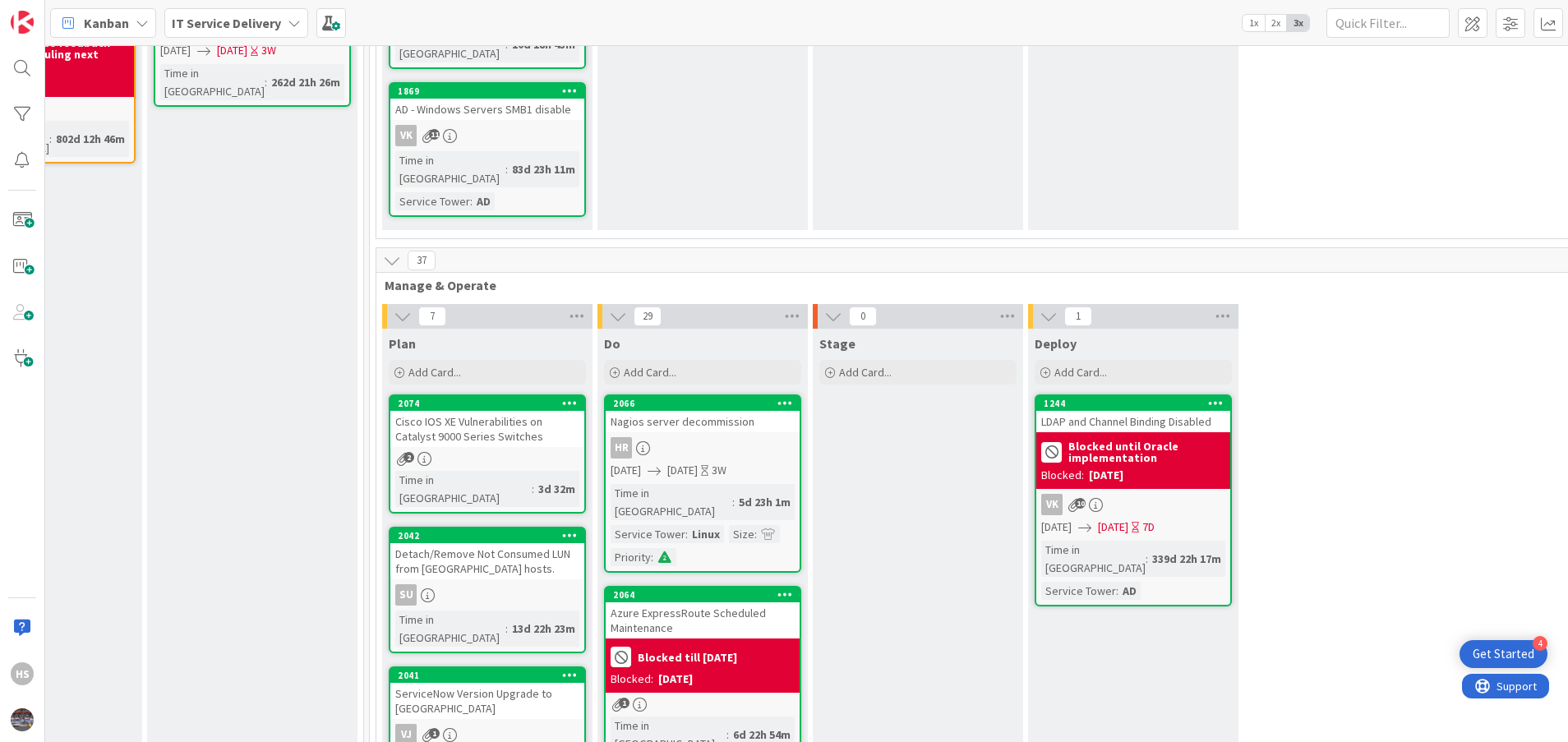
click at [499, 411] on div "Cisco IOS XE Vulnerabilities on Catalyst 9000 Series Switches" at bounding box center [487, 428] width 194 height 36
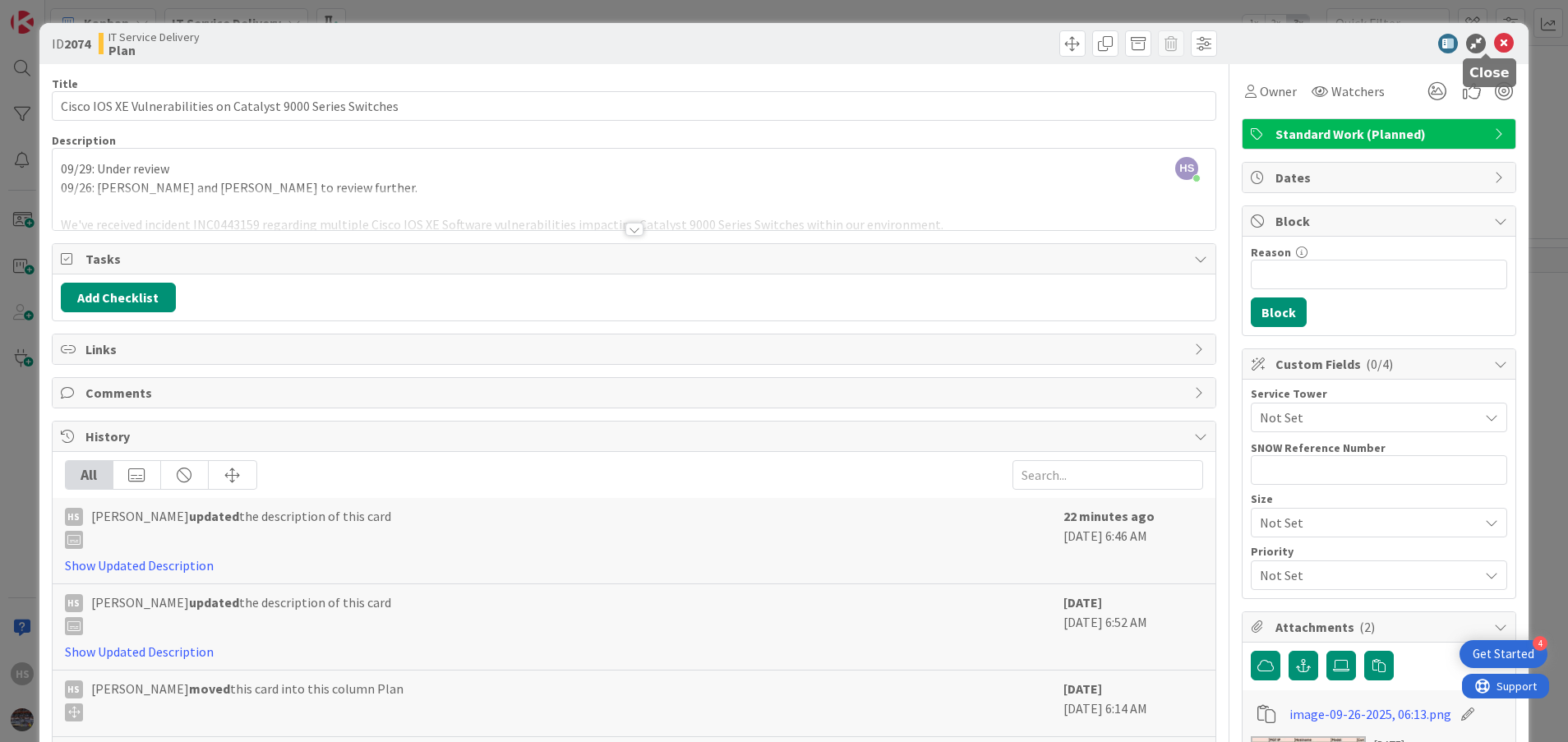
click at [1494, 37] on icon at bounding box center [1503, 43] width 19 height 19
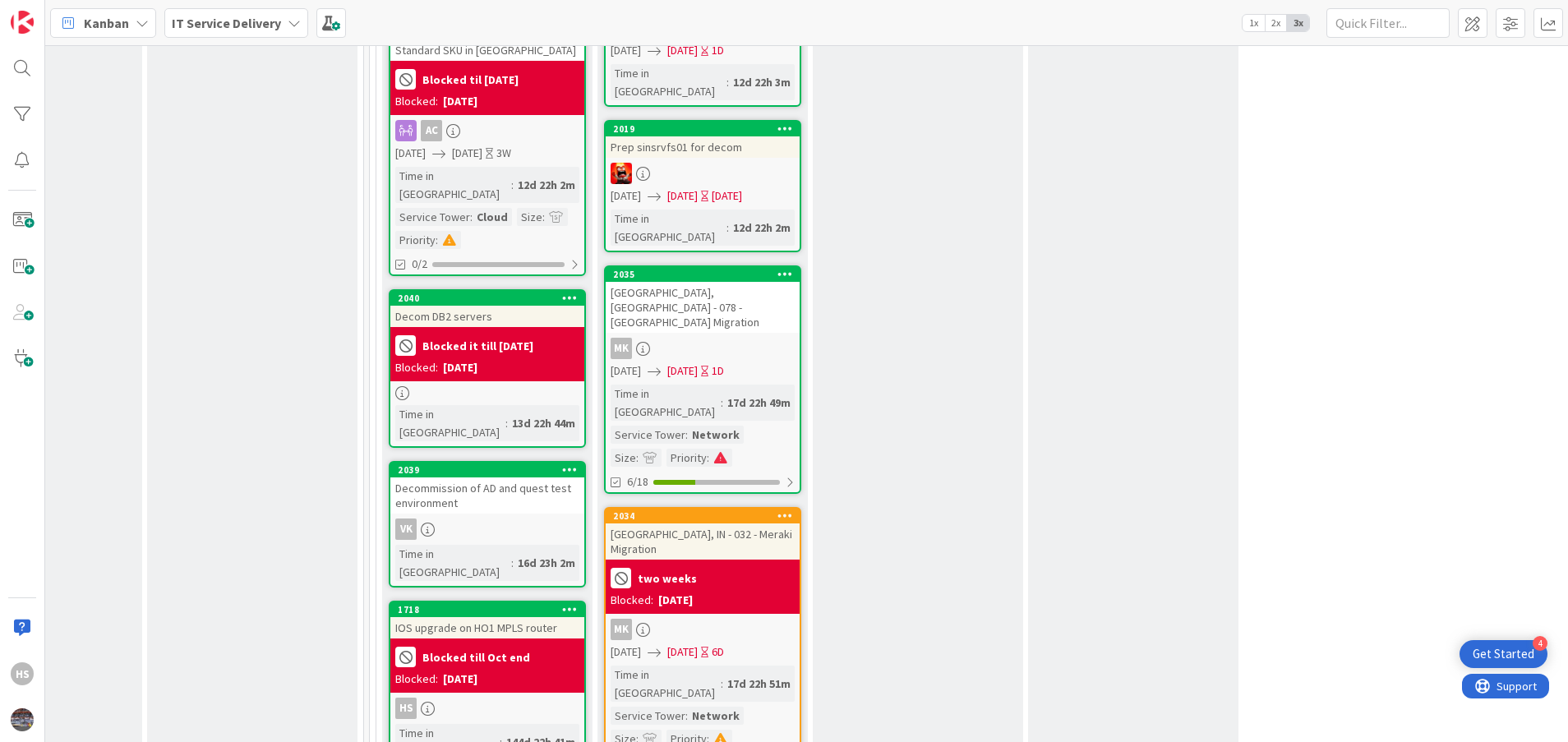
scroll to position [558, 771]
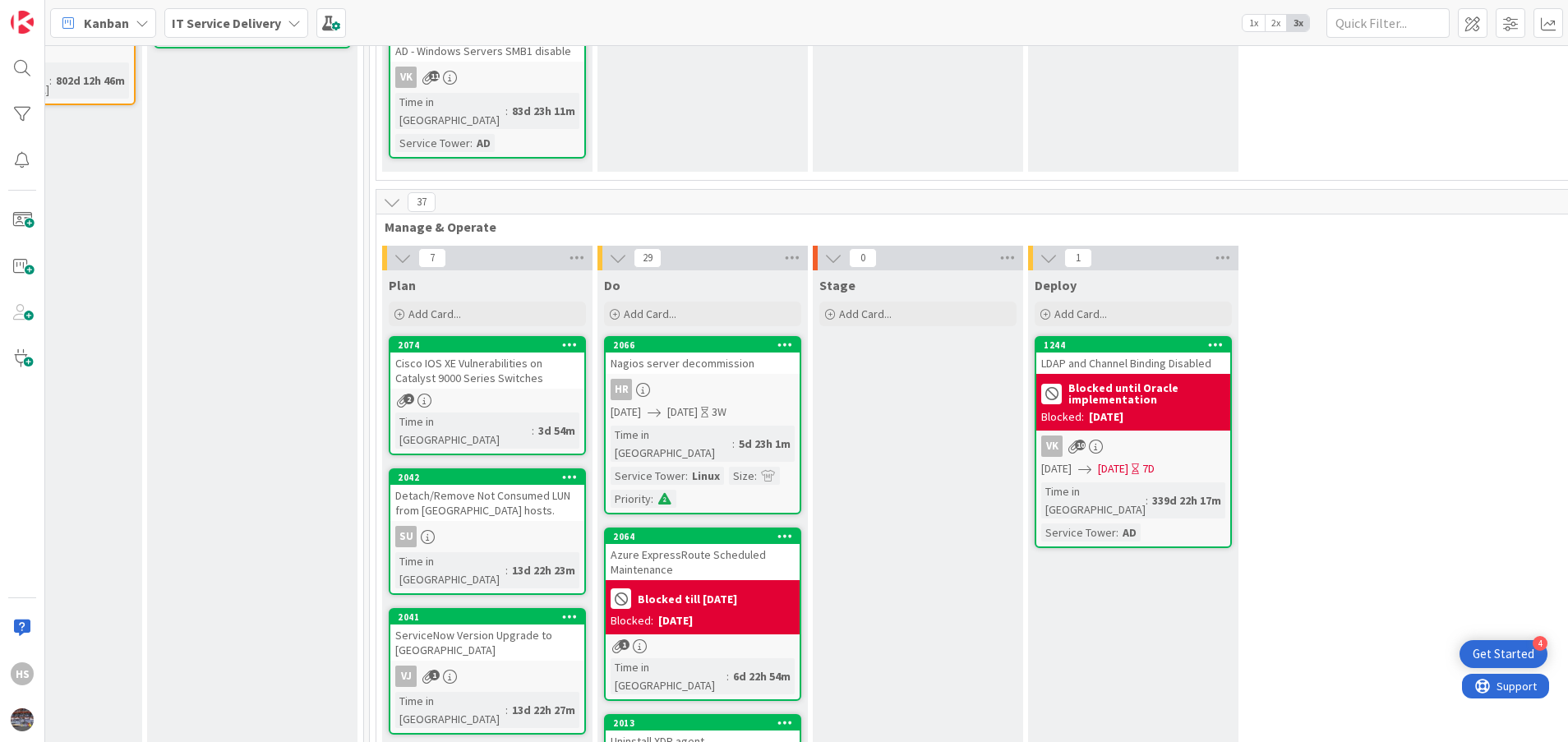
click at [517, 337] on div "2074 Cisco IOS XE Vulnerabilities on Catalyst 9000 Series Switches 2 Time in Co…" at bounding box center [487, 396] width 198 height 120
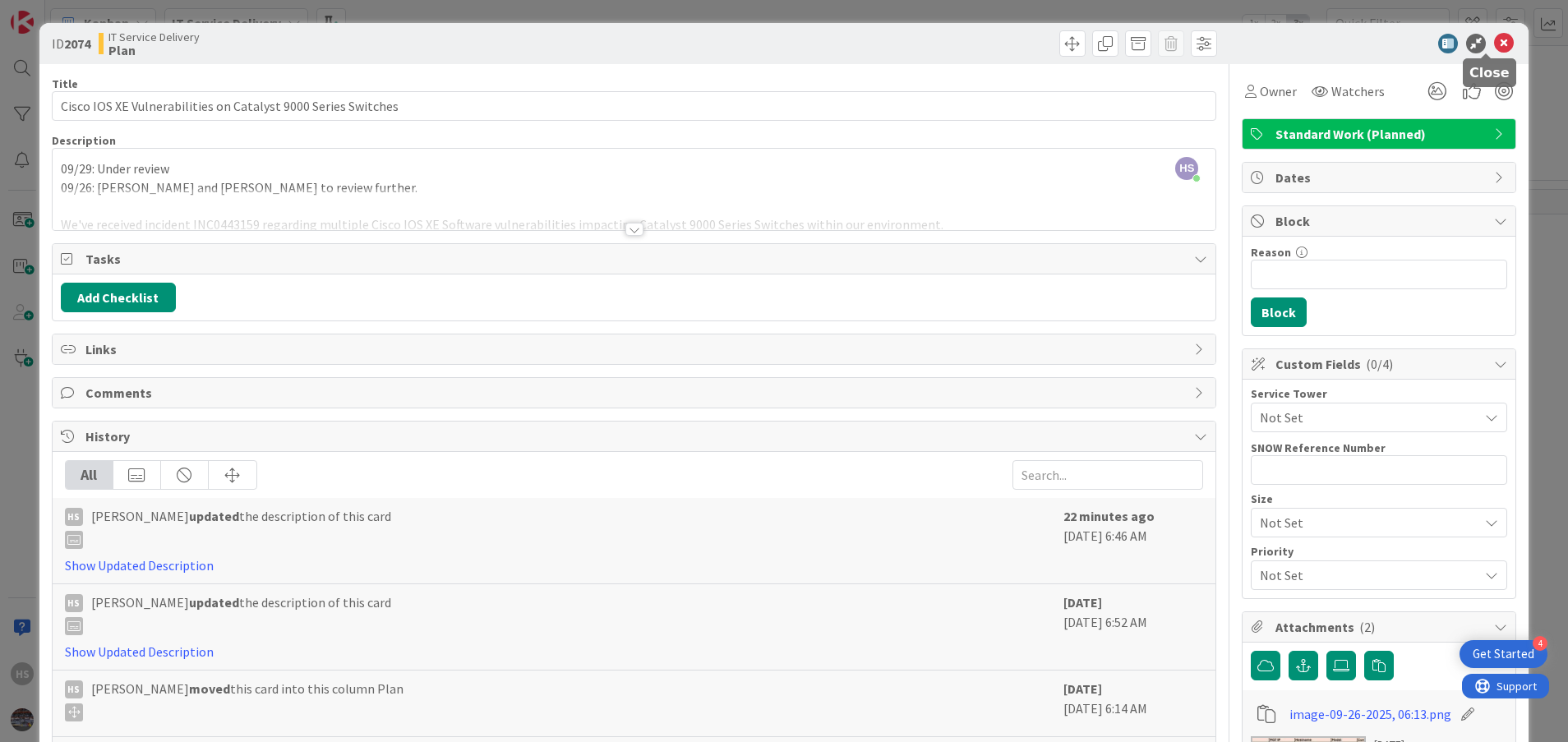
click at [1494, 51] on icon at bounding box center [1503, 43] width 19 height 19
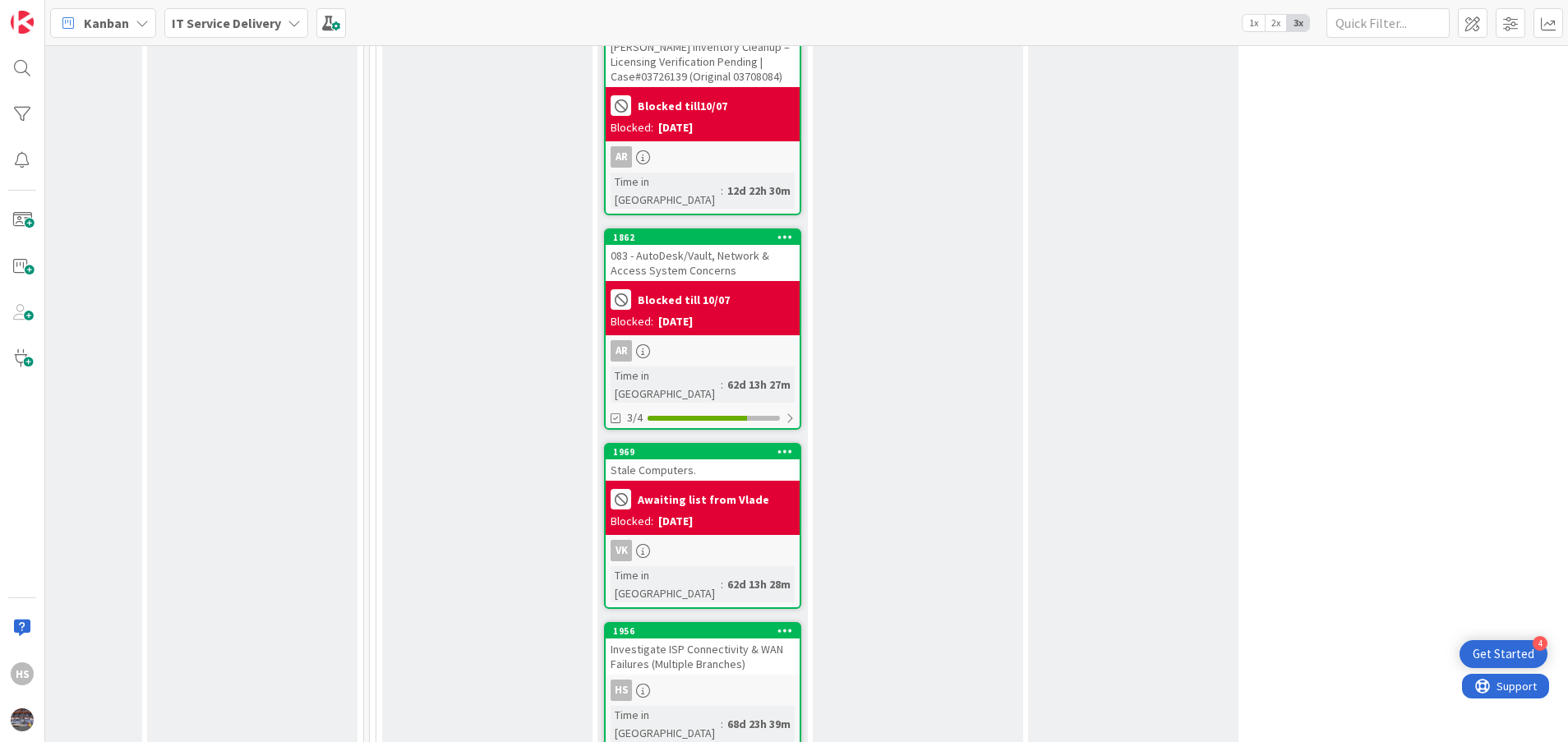
scroll to position [3018, 771]
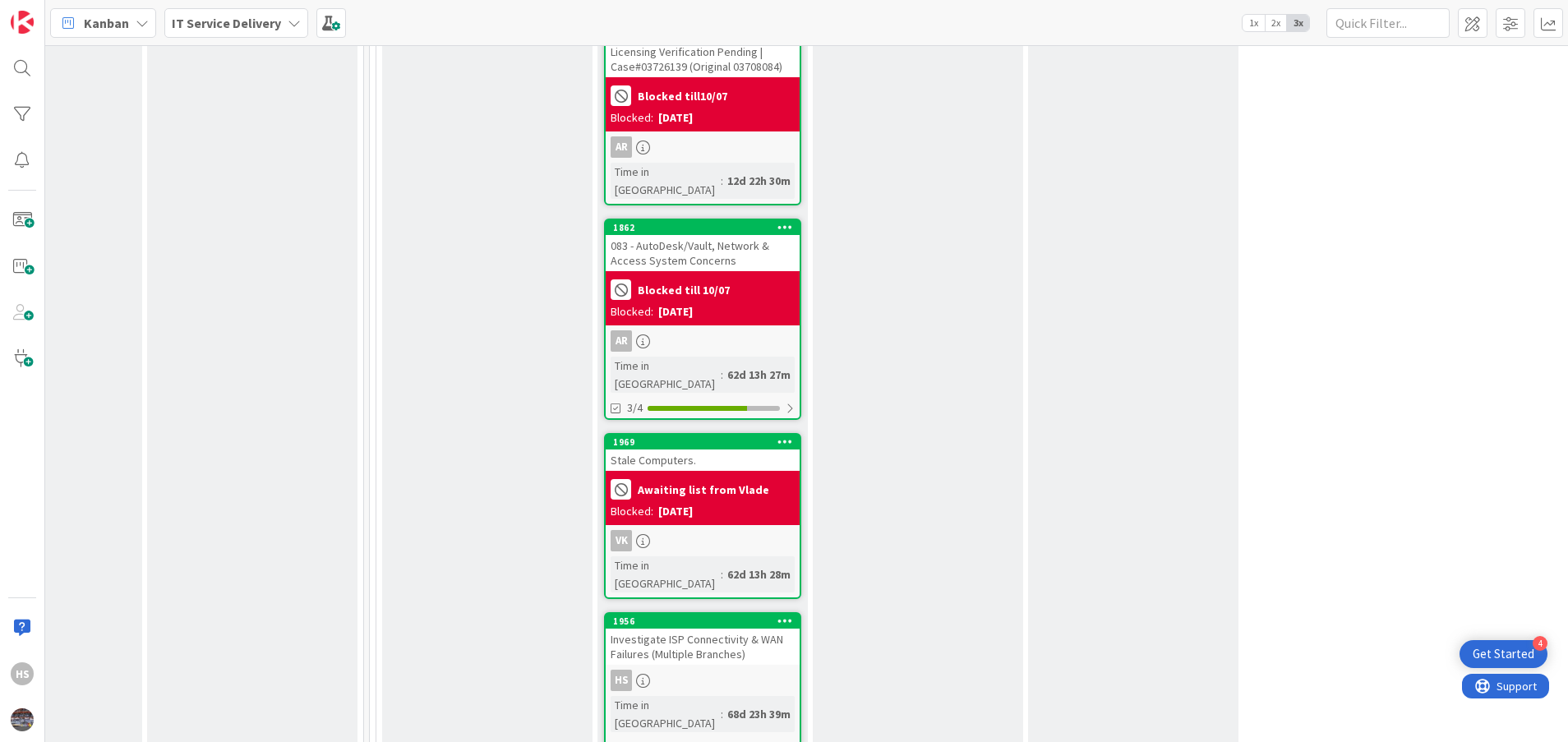
click at [710, 629] on div "Investigate ISP Connectivity & WAN Failures (Multiple Branches)" at bounding box center [702, 646] width 194 height 36
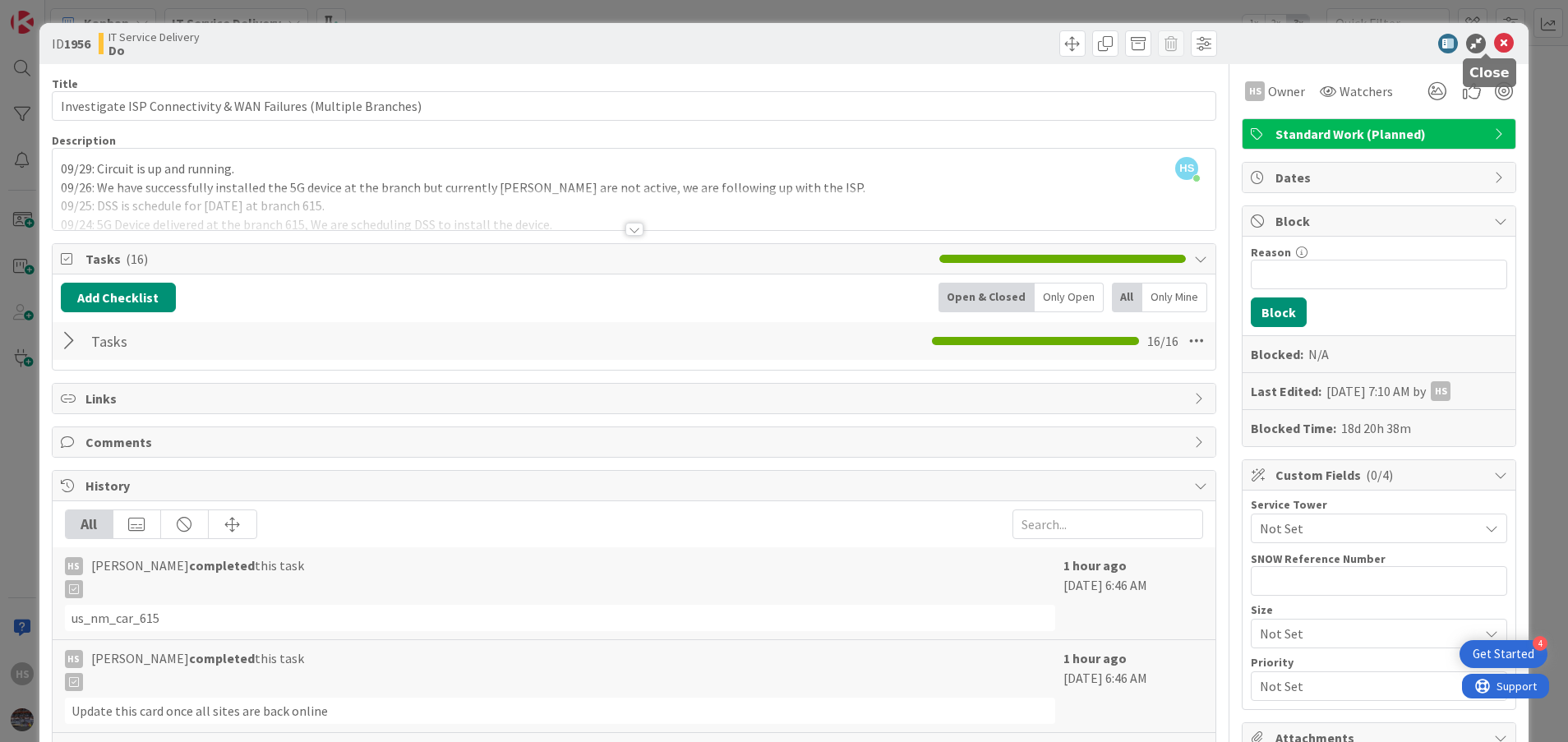
click at [1494, 50] on icon at bounding box center [1503, 43] width 19 height 19
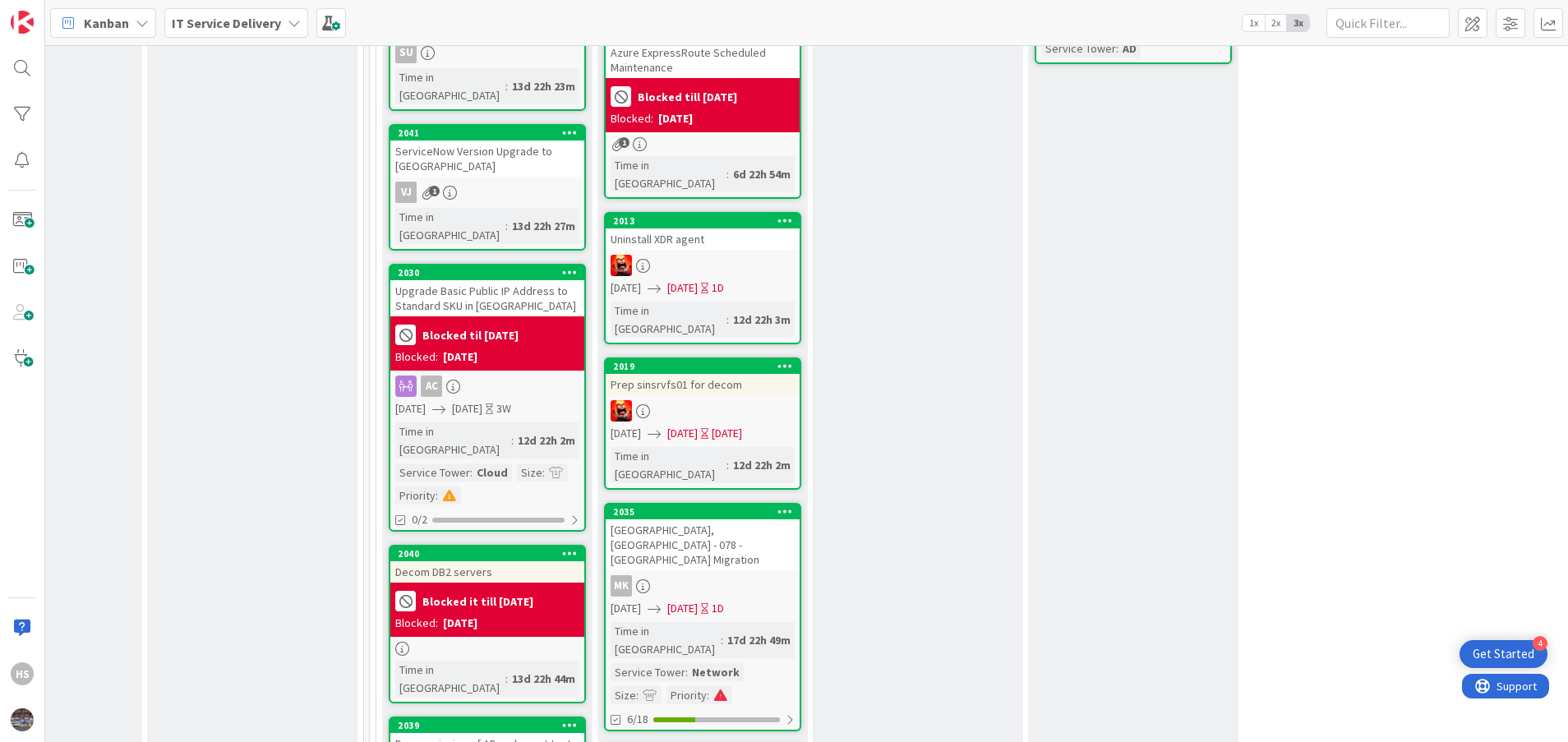
scroll to position [644, 771]
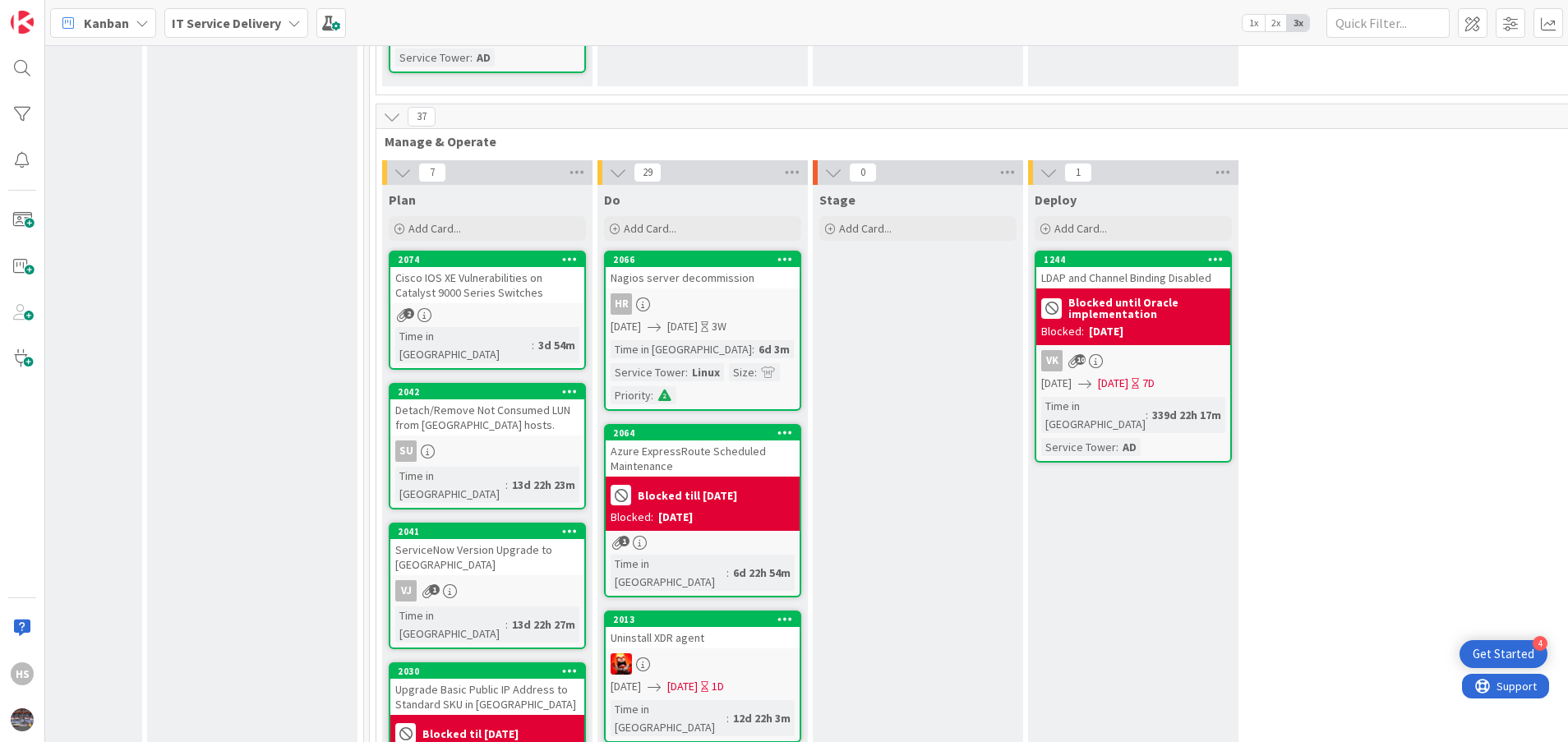
click at [490, 268] on div "Cisco IOS XE Vulnerabilities on Catalyst 9000 Series Switches" at bounding box center [487, 285] width 194 height 36
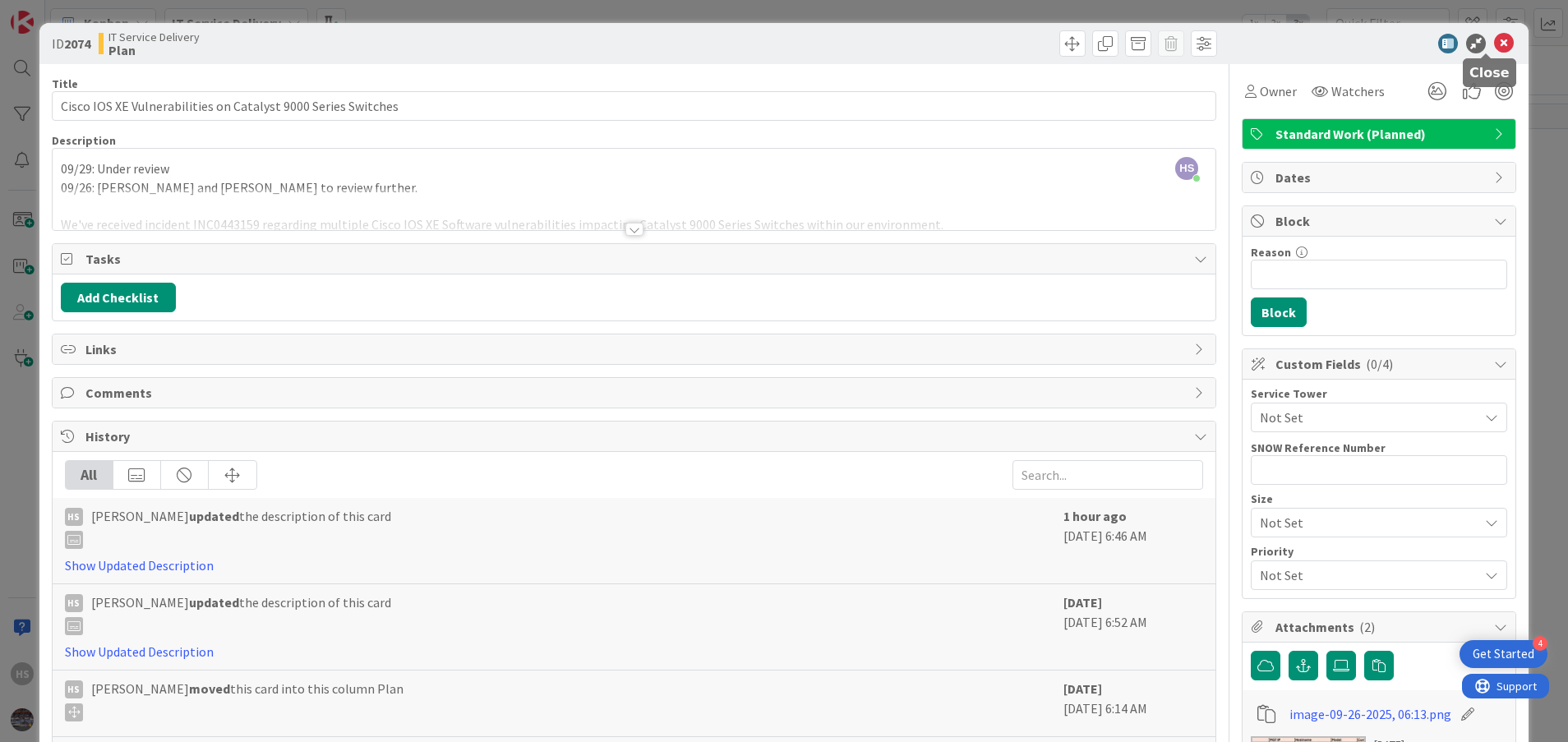
click at [1494, 43] on icon at bounding box center [1503, 43] width 19 height 19
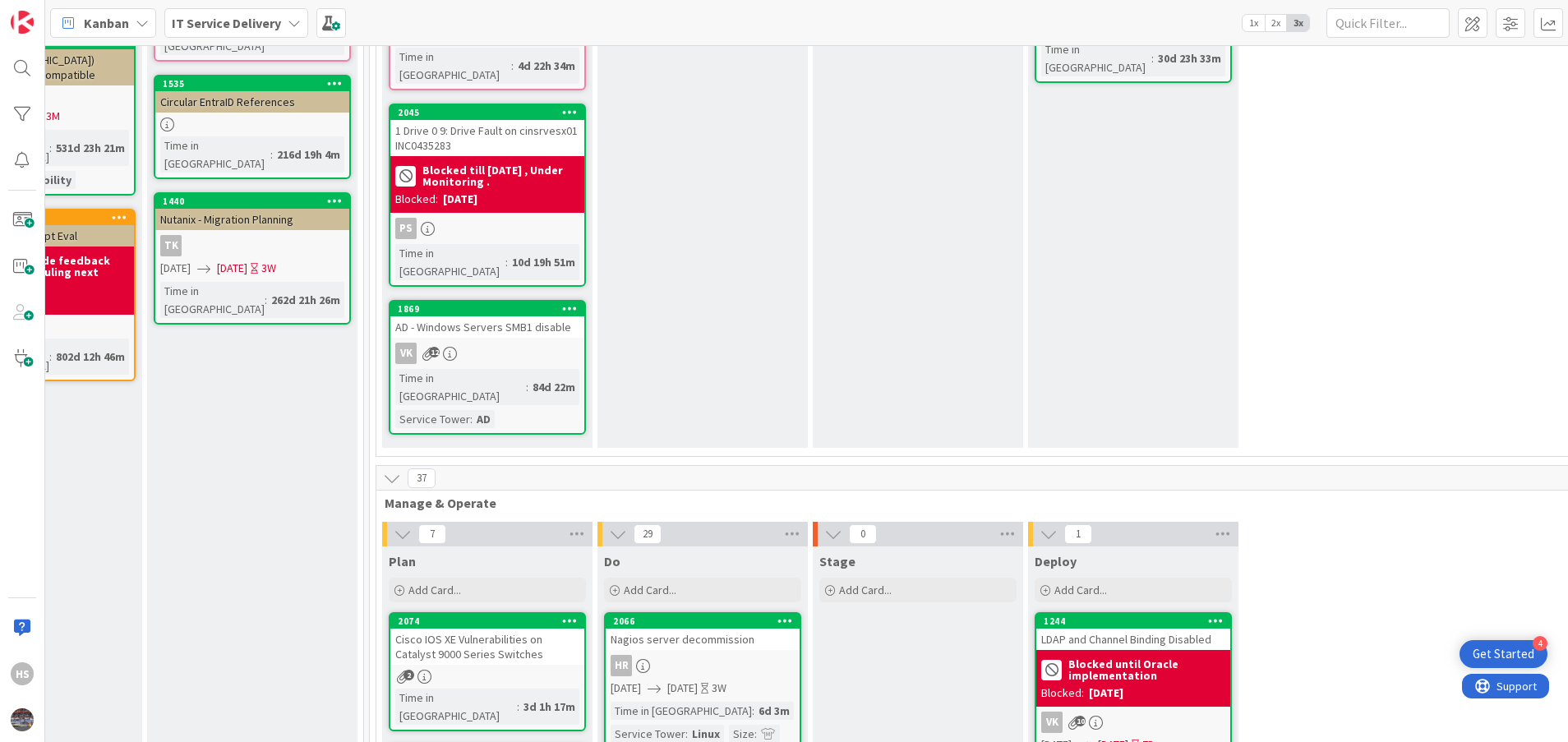
scroll to position [0, 771]
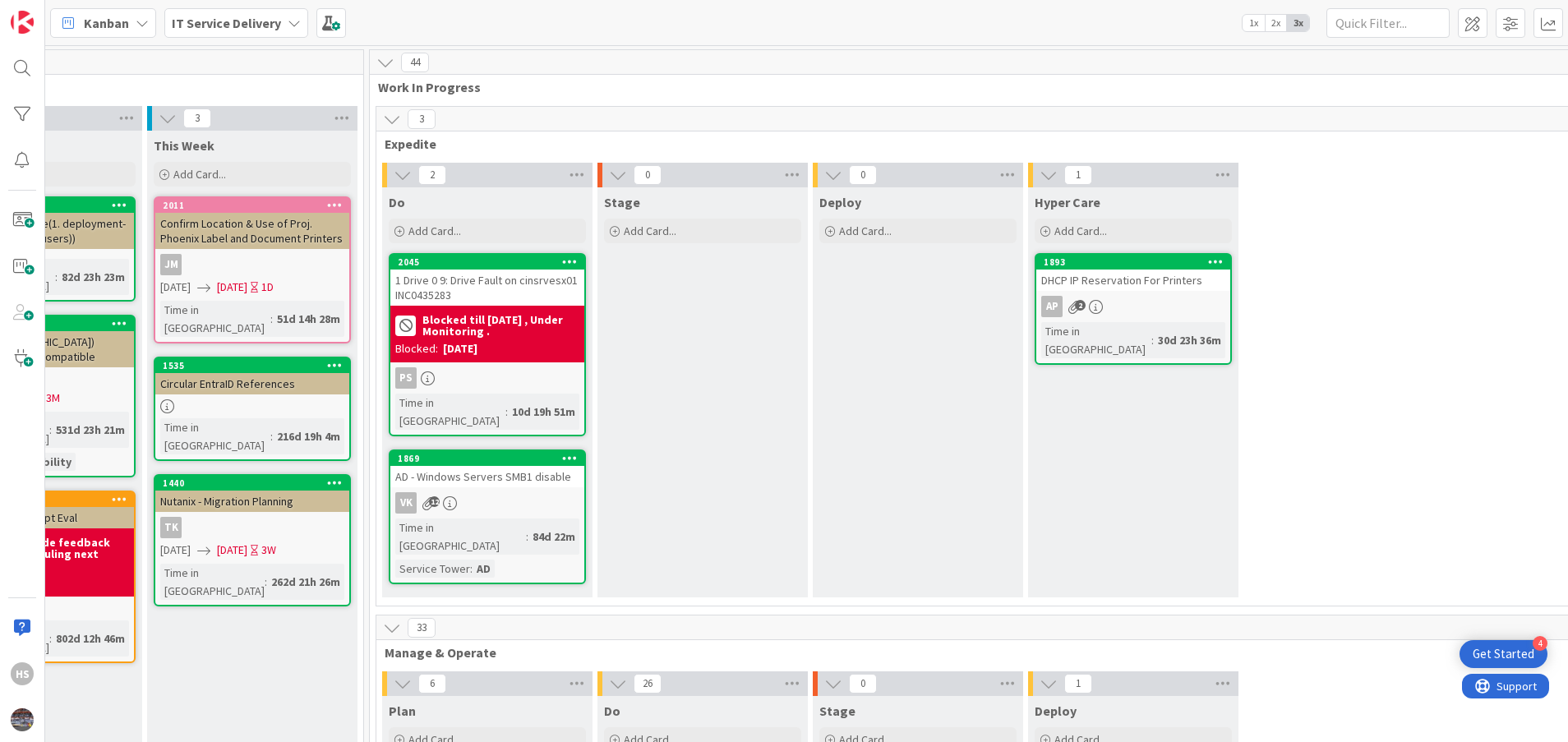
click at [508, 702] on div "Plan" at bounding box center [487, 711] width 198 height 17
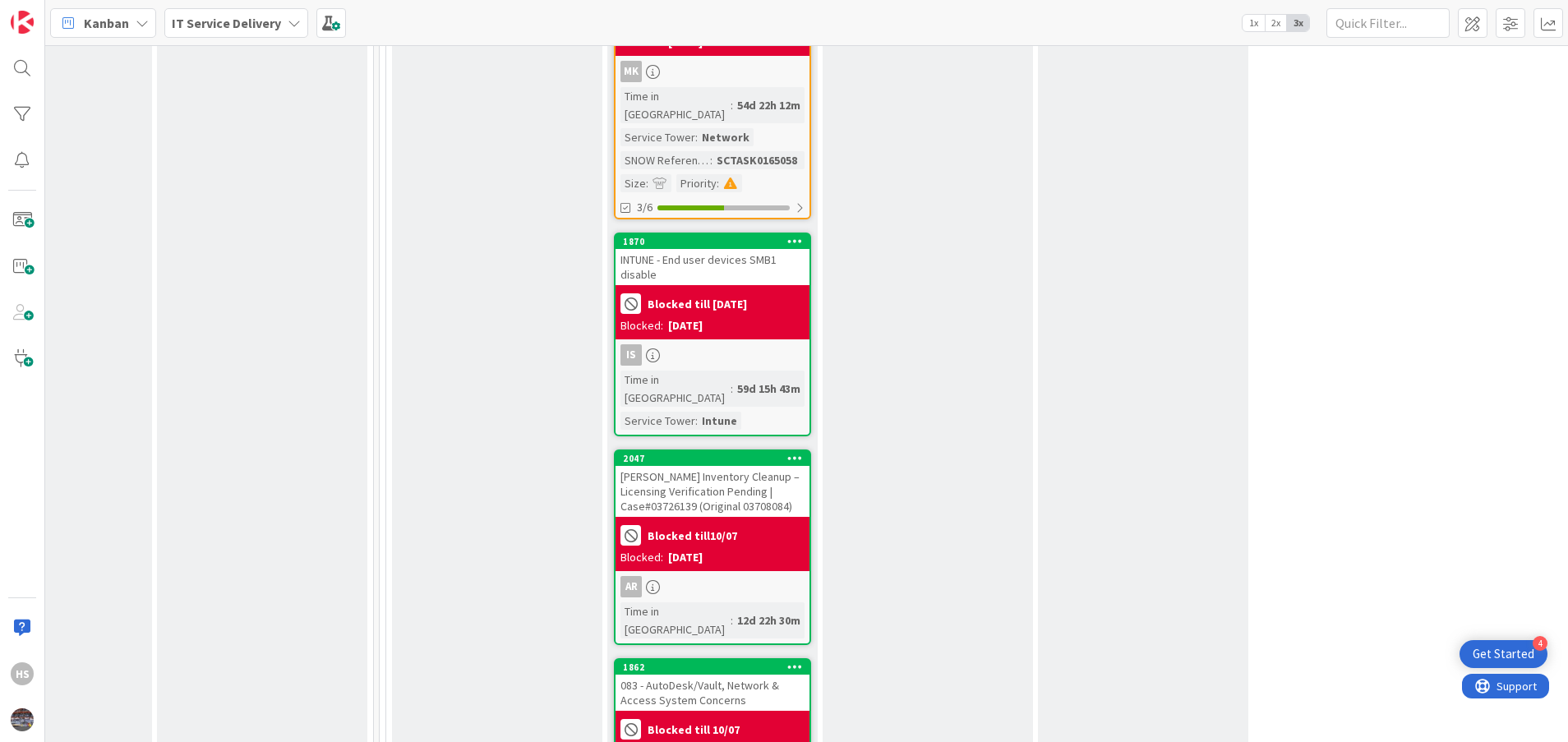
scroll to position [2059, 762]
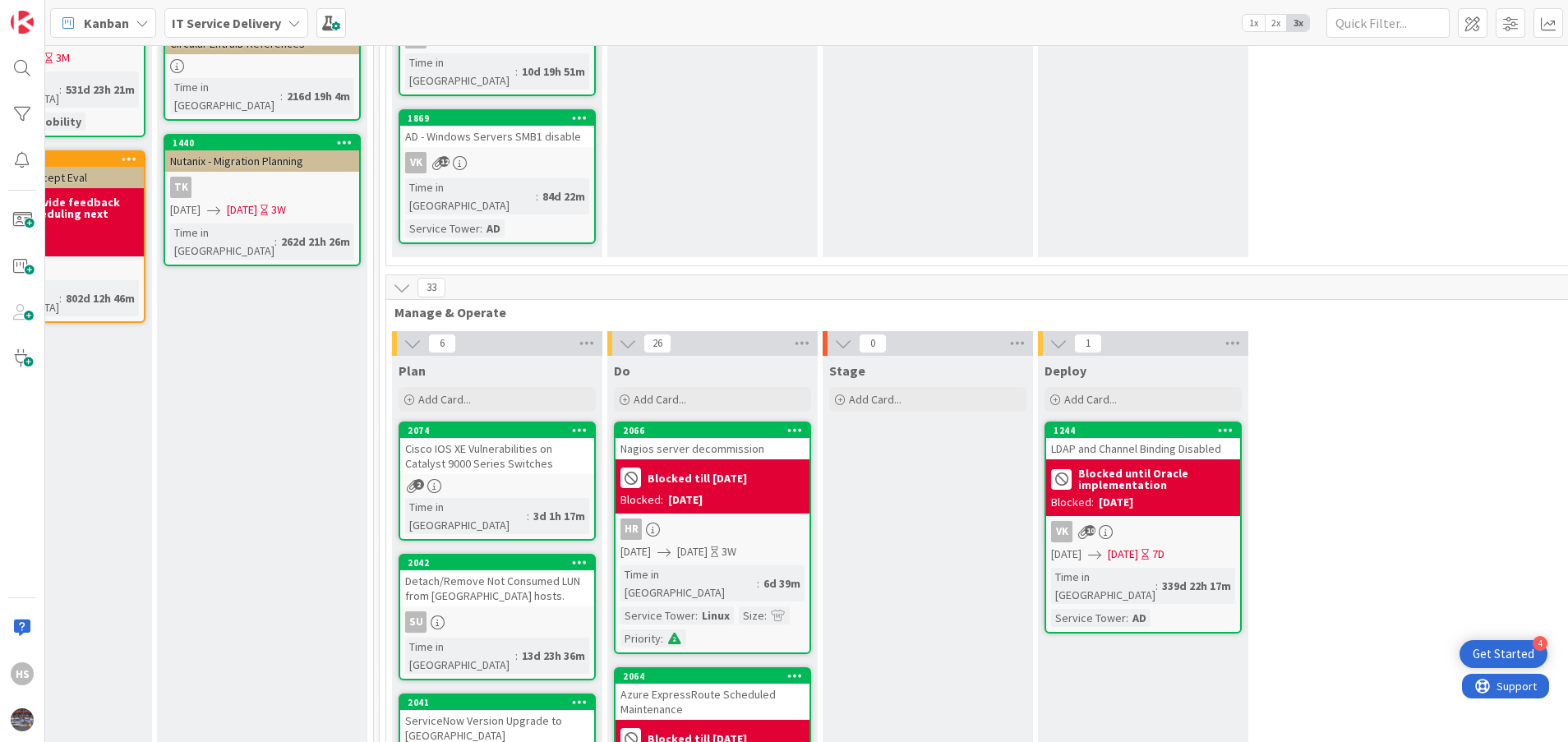
scroll to position [349, 762]
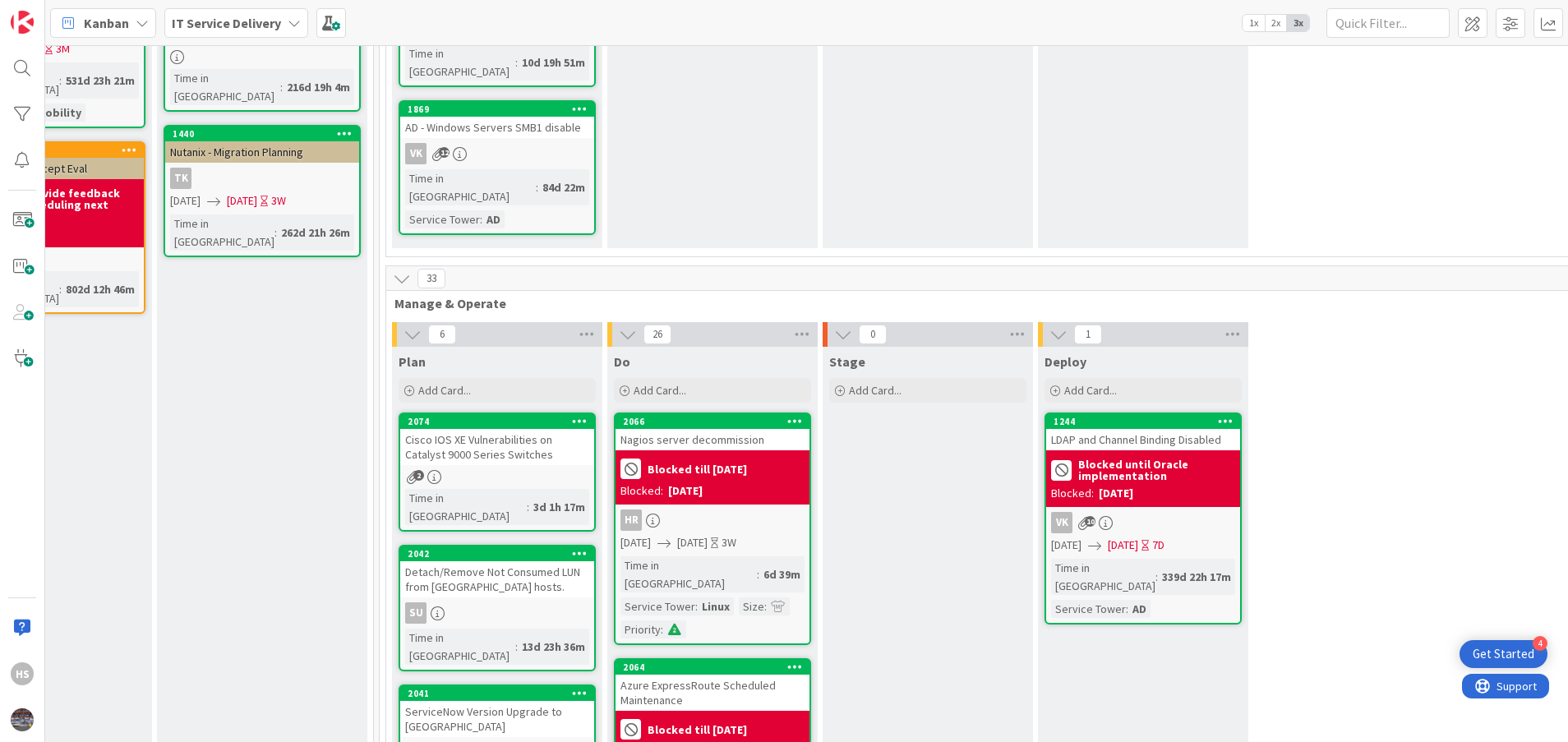
click at [502, 429] on div "Cisco IOS XE Vulnerabilities on Catalyst 9000 Series Switches" at bounding box center [496, 447] width 194 height 36
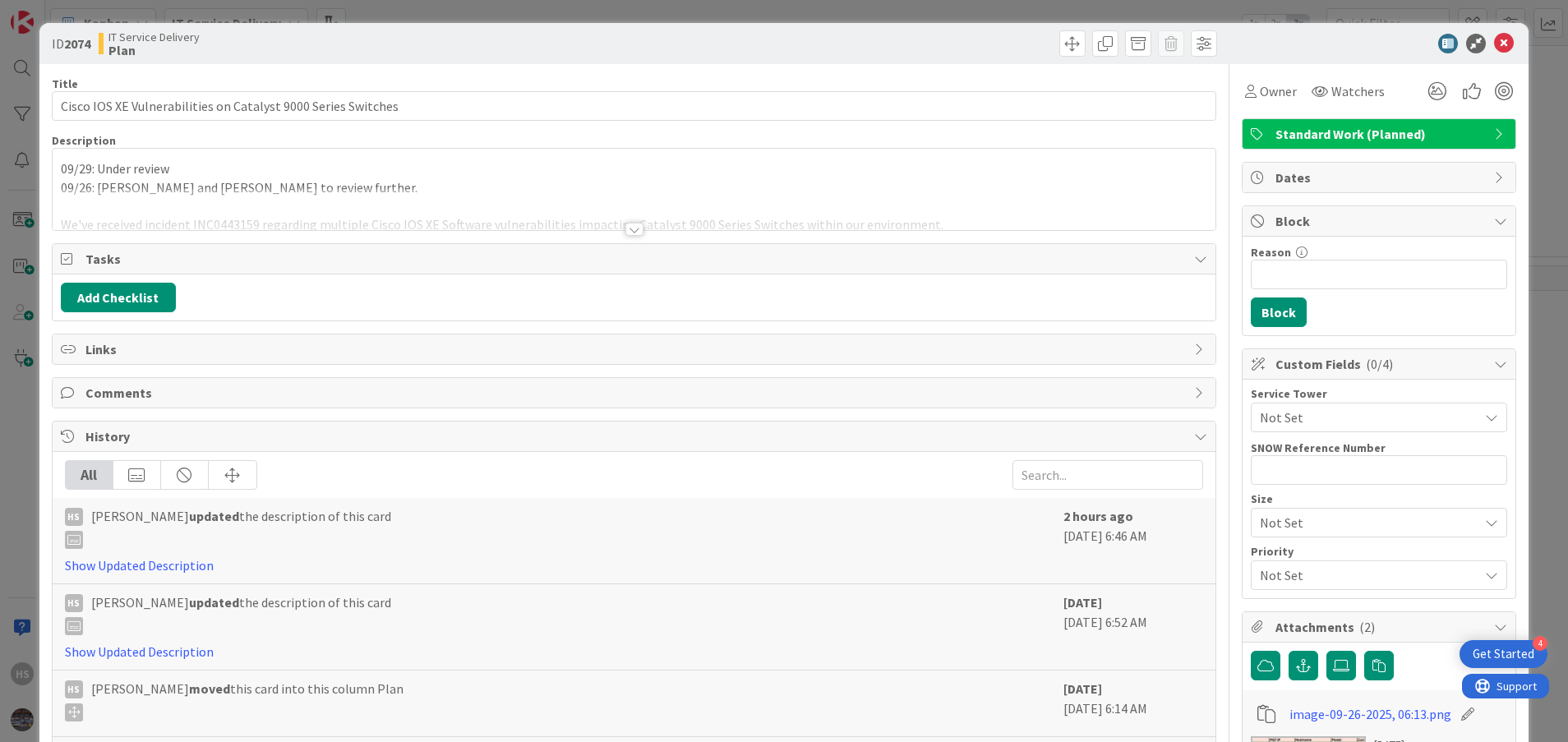
click at [627, 229] on div at bounding box center [634, 229] width 18 height 13
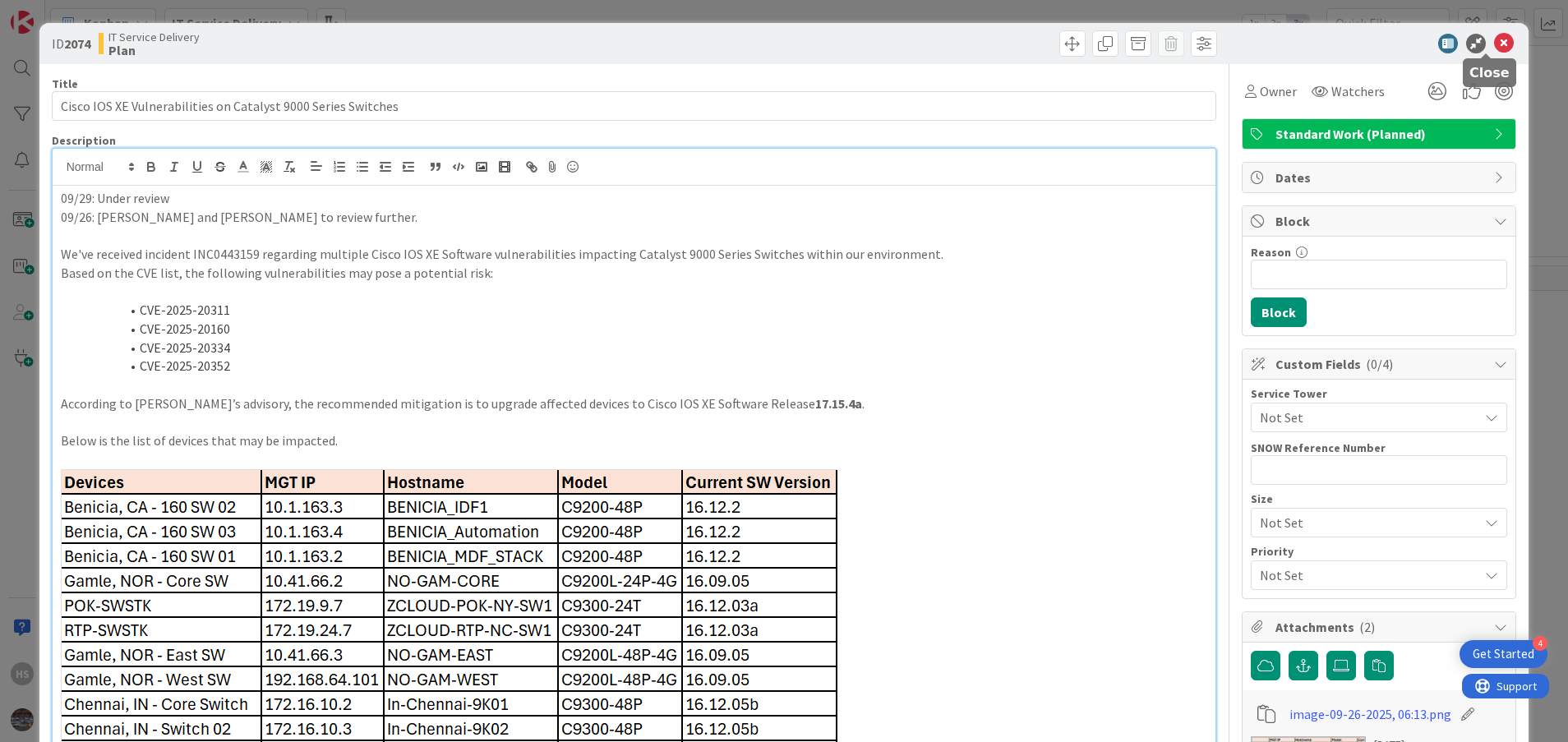
click at [1494, 40] on icon at bounding box center [1503, 43] width 19 height 19
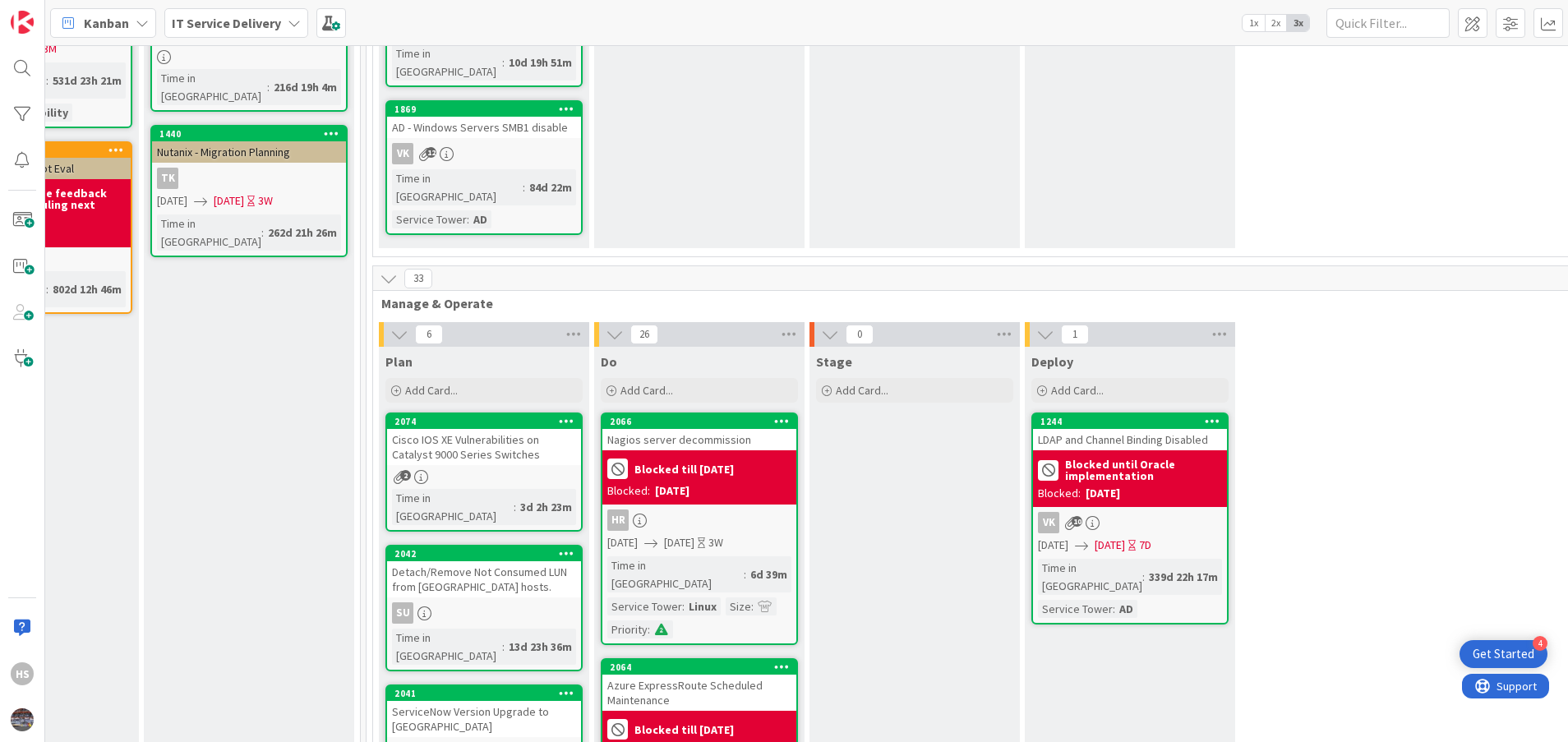
scroll to position [349, 762]
